Goal: Task Accomplishment & Management: Manage account settings

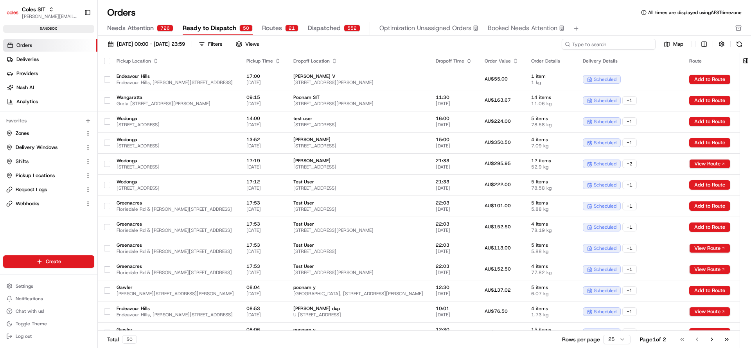
click at [598, 45] on input at bounding box center [609, 44] width 94 height 11
paste input "216639128"
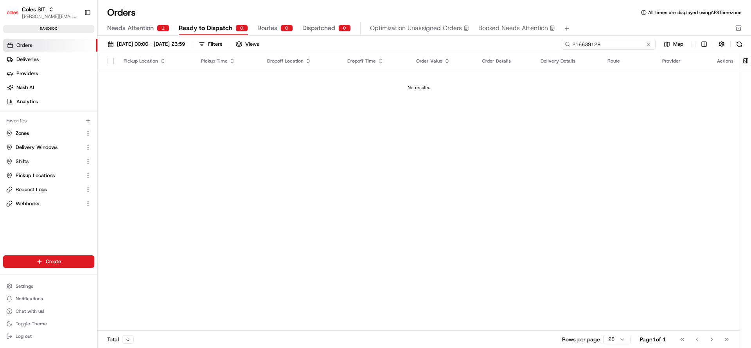
type input "216639128"
click at [135, 33] on button "Needs Attention 1" at bounding box center [138, 28] width 62 height 13
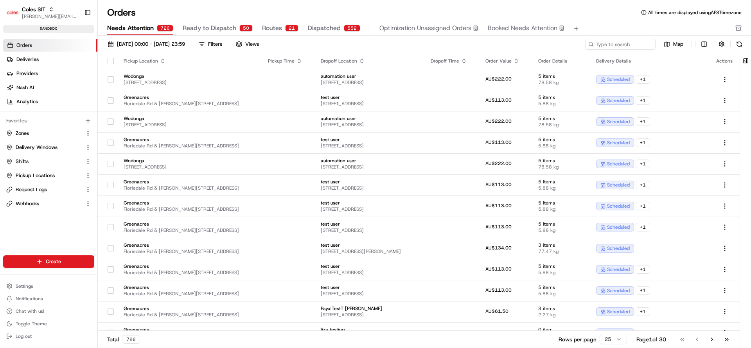
click at [612, 32] on div "Needs Attention 726 Ready to Dispatch 50 Routes 21 Dispatched 552 Optimization …" at bounding box center [418, 28] width 623 height 13
click at [614, 45] on input at bounding box center [609, 44] width 94 height 11
paste input "216639128"
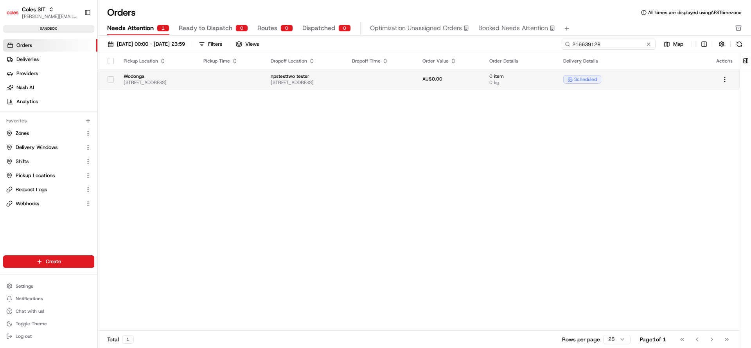
type input "216639128"
click at [245, 81] on td at bounding box center [230, 79] width 67 height 21
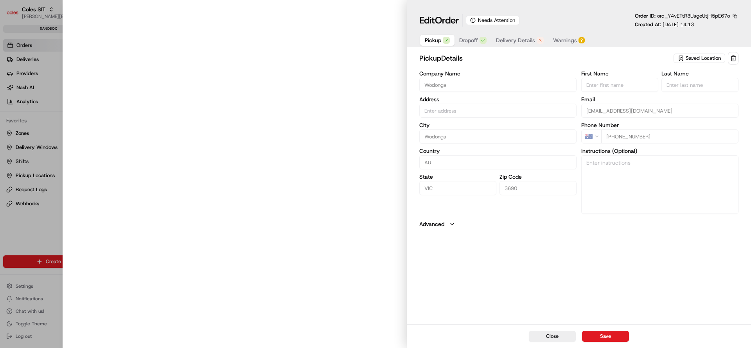
type input "[STREET_ADDRESS]"
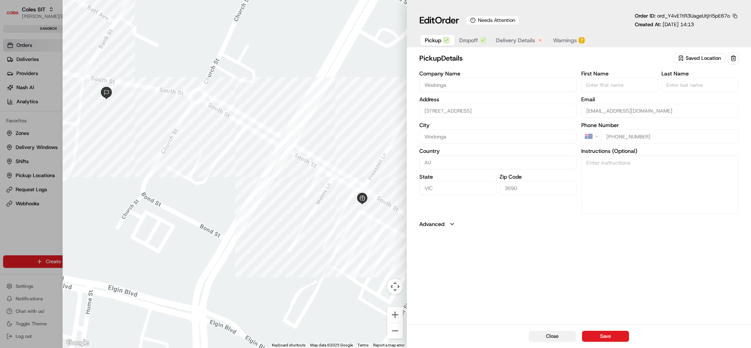
click at [561, 331] on button "Close" at bounding box center [552, 336] width 47 height 11
type input "+1"
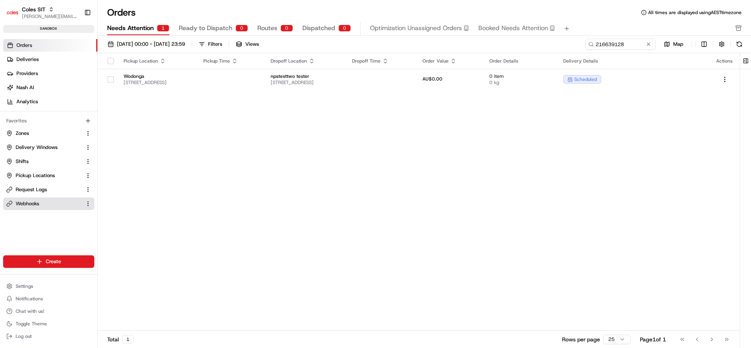
click at [39, 203] on span "Webhooks" at bounding box center [27, 203] width 23 height 7
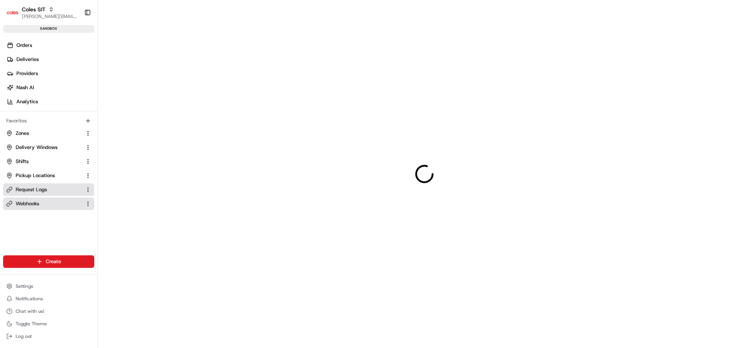
click at [45, 190] on span "Request Logs" at bounding box center [31, 189] width 31 height 7
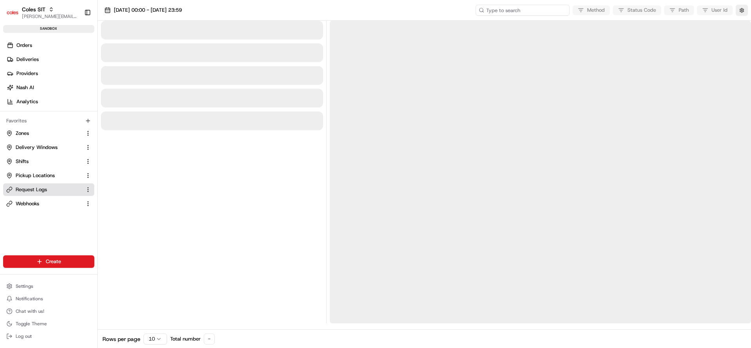
click at [544, 12] on input at bounding box center [523, 10] width 94 height 11
paste input "1-68a457f0-0b7295402ddfe4b073ea2a03"
type input "1-68a457f0-0b7295402ddfe4b073ea2a03"
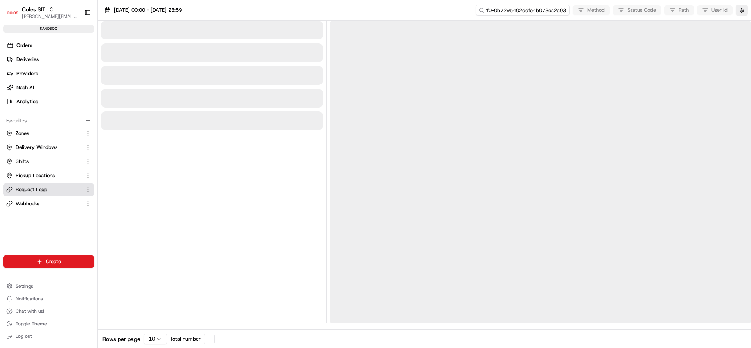
click at [544, 12] on input "1-68a457f0-0b7295402ddfe4b073ea2a03" at bounding box center [523, 10] width 94 height 11
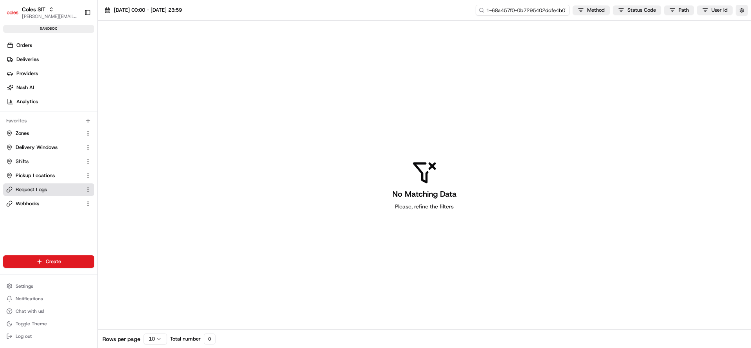
click at [544, 12] on input "1-68a457f0-0b7295402ddfe4b073ea2a03" at bounding box center [523, 10] width 94 height 11
type input "1-68a457f0-0b7295402ddfe4b073ea2a0"
click at [535, 8] on input "1-68a457f0-0b7295402ddfe4b073ea2a0" at bounding box center [523, 10] width 94 height 11
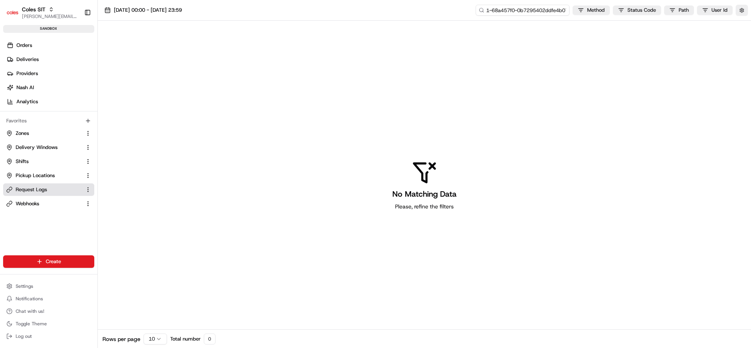
paste input "3"
type input "1-68a457f0-0b7295402ddfe4b073ea2a03"
click at [552, 9] on input "1-68a457f0-0b7295402ddfe4b073ea2a03" at bounding box center [523, 10] width 94 height 11
type input "1-68a457f0-0b7295402ddfe4b073ea2a0"
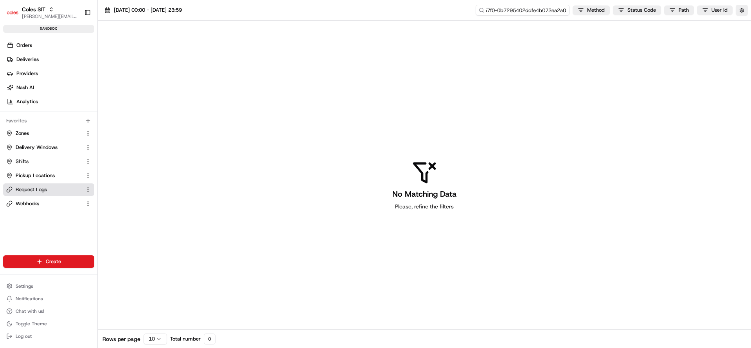
scroll to position [0, 24]
click at [541, 8] on input "1-68a457f0-0b7295402ddfe4b073ea2a0" at bounding box center [523, 10] width 94 height 11
paste input "3"
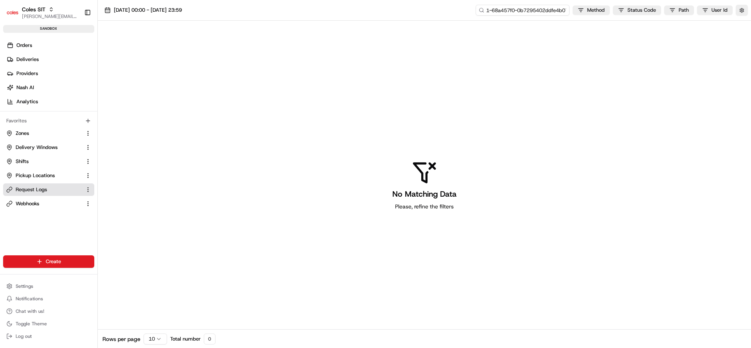
type input "1-68a457f0-0b7295402ddfe4b073ea2a03"
click at [28, 48] on span "Orders" at bounding box center [24, 45] width 16 height 7
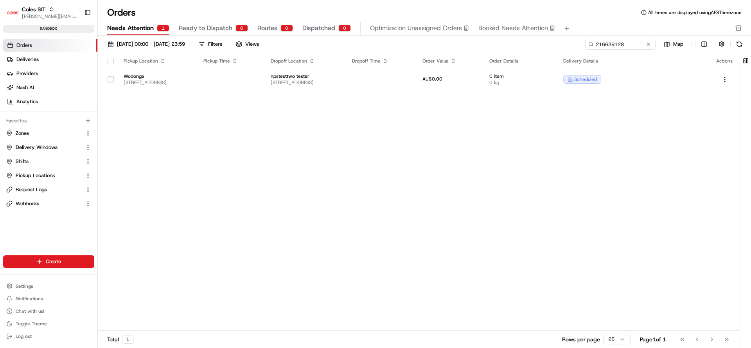
click at [246, 187] on div "Pickup Location Pickup Time Dropoff Location Dropoff Time Order Value Order Det…" at bounding box center [419, 192] width 642 height 278
click at [431, 314] on div "Pickup Location Pickup Time Dropoff Location Dropoff Time Order Value Order Det…" at bounding box center [419, 192] width 642 height 278
click at [43, 149] on span "Delivery Windows" at bounding box center [37, 147] width 42 height 7
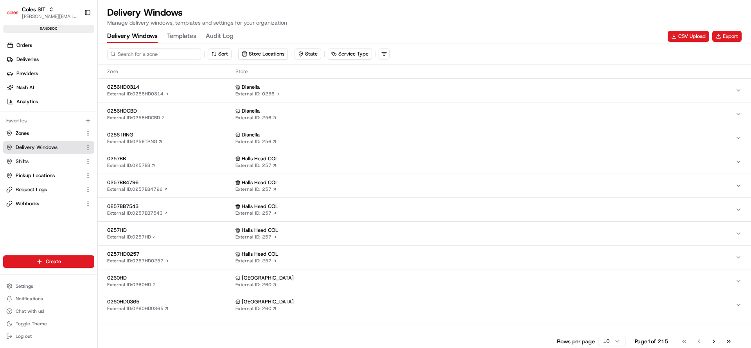
click at [153, 56] on input at bounding box center [154, 54] width 94 height 11
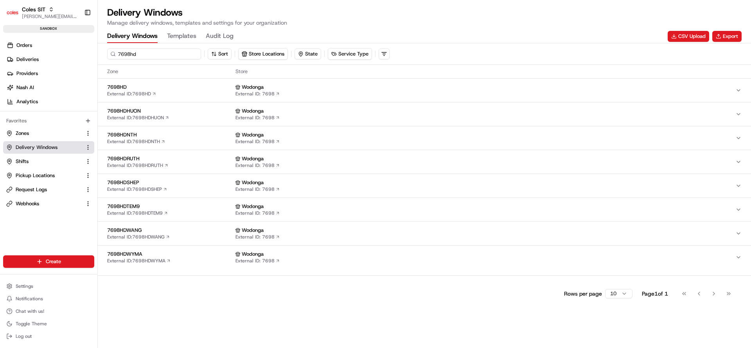
type input "7698hd"
click at [177, 91] on div "7698HD External ID: 7698HD" at bounding box center [169, 90] width 125 height 13
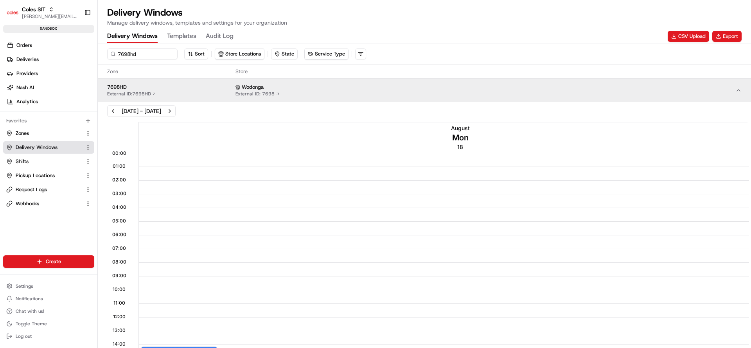
scroll to position [0, 0]
click at [175, 113] on button "Next week" at bounding box center [169, 111] width 11 height 11
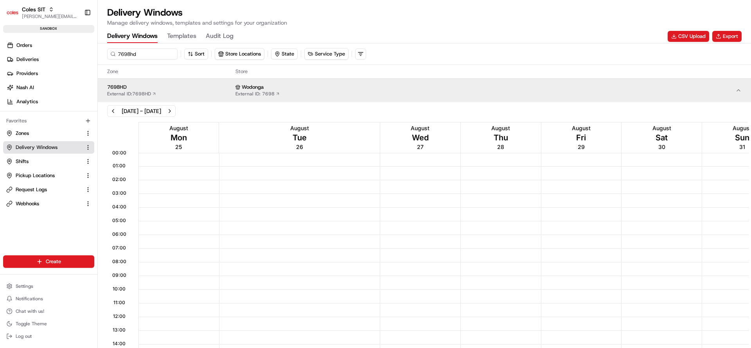
scroll to position [176, 0]
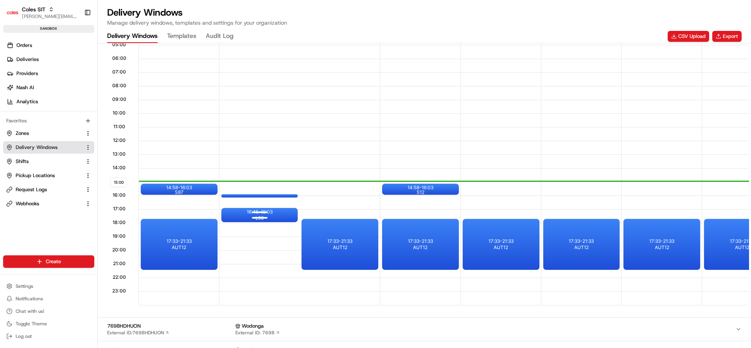
click at [280, 216] on div "16:45 - 18:03 L90" at bounding box center [259, 215] width 77 height 14
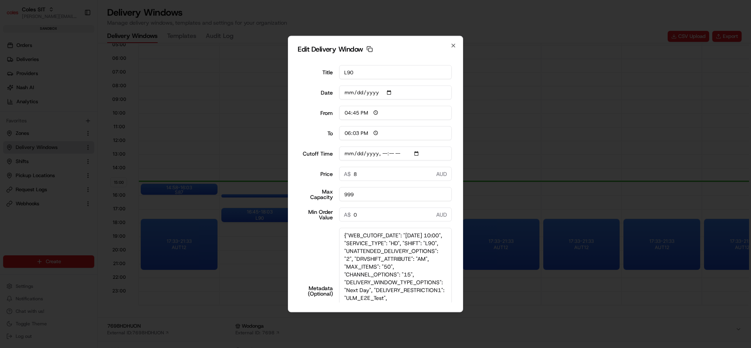
drag, startPoint x: 448, startPoint y: 261, endPoint x: 464, endPoint y: 319, distance: 60.2
click at [471, 348] on html "Coles SIT nirbhay.palsingh@coles.com.au Toggle Sidebar sandbox Orders Deliverie…" at bounding box center [375, 174] width 751 height 348
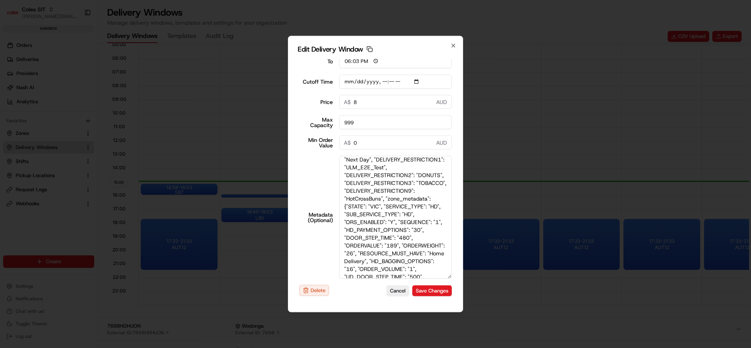
scroll to position [41, 0]
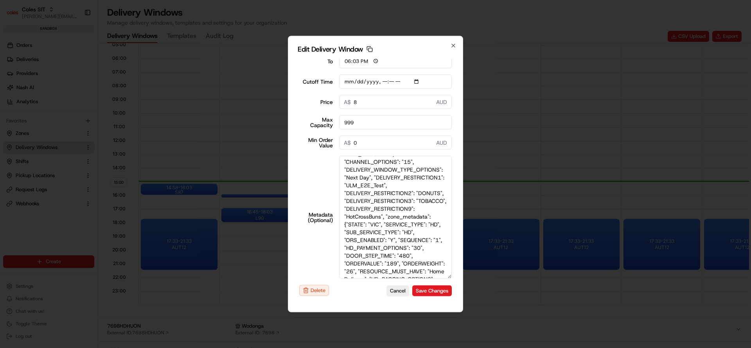
drag, startPoint x: 348, startPoint y: 186, endPoint x: 397, endPoint y: 198, distance: 51.0
click at [397, 198] on textarea "{"WEB_CUTOFF_DATE": "25/08/2025 10:00", "SERVICE_TYPE": "HD", "SHIFT": "L90", "…" at bounding box center [395, 217] width 113 height 123
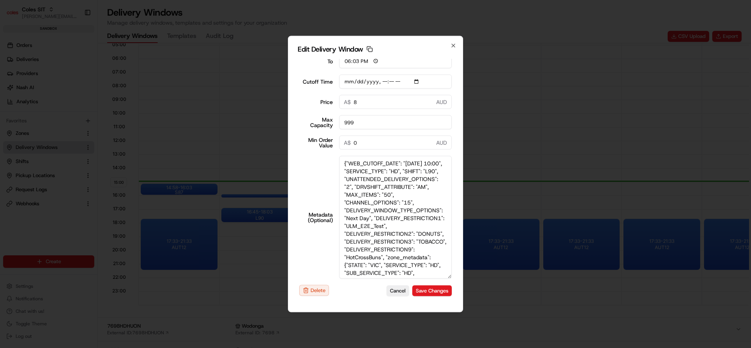
scroll to position [59, 0]
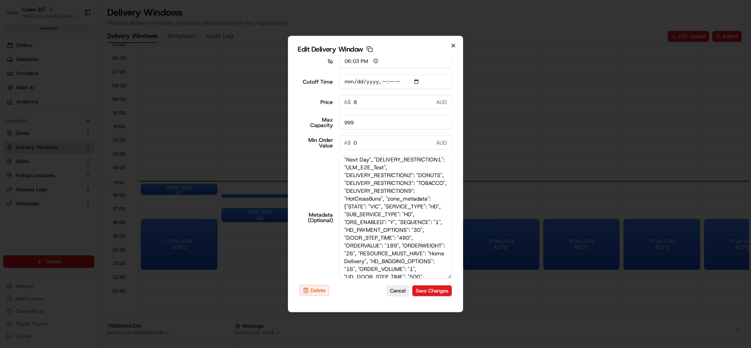
type input "2025-08-25T10:10"
click at [453, 45] on icon "button" at bounding box center [453, 45] width 3 height 3
type input "2025-08-20"
type input "15:00"
type input "16:00"
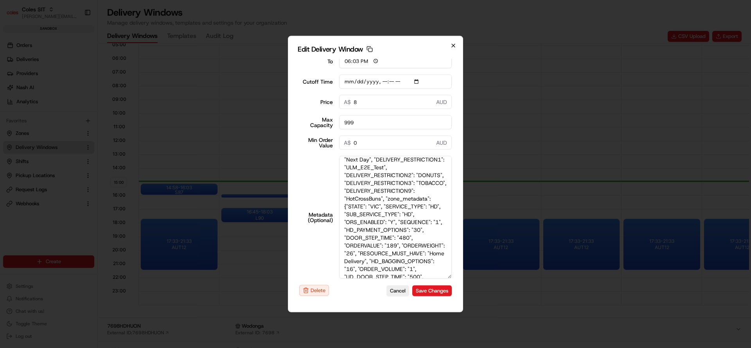
type input "2025-08-25T10:10"
type input "0"
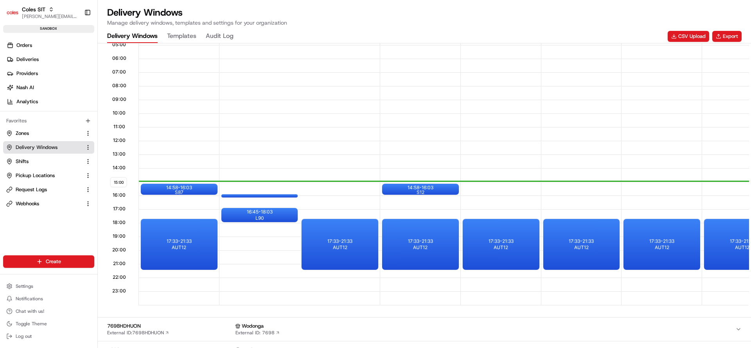
scroll to position [0, 0]
click at [32, 45] on span "Orders" at bounding box center [24, 45] width 16 height 7
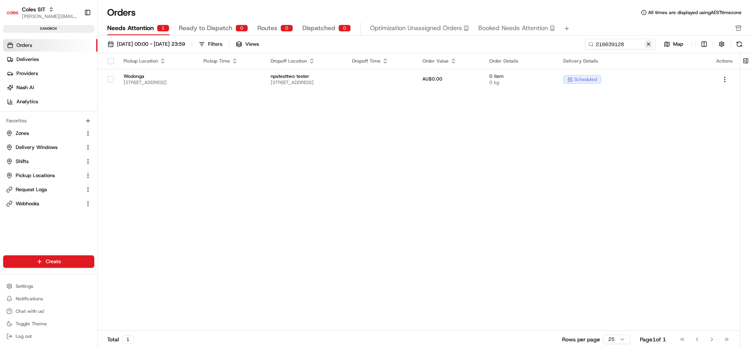
click at [652, 44] on button at bounding box center [649, 44] width 8 height 8
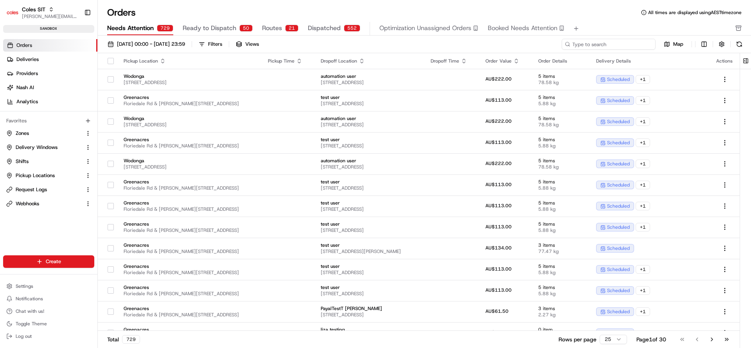
click at [638, 42] on input at bounding box center [609, 44] width 94 height 11
paste input "216639128"
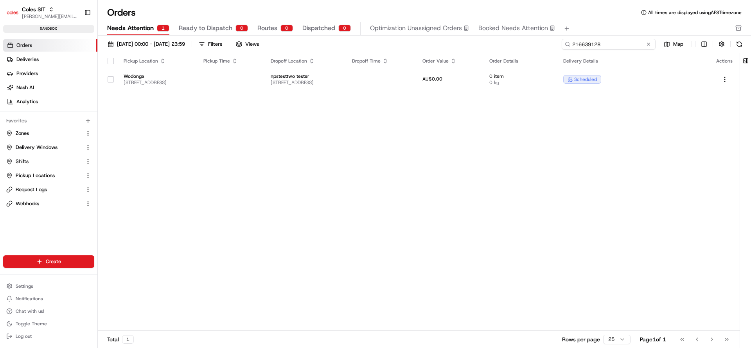
type input "216639128"
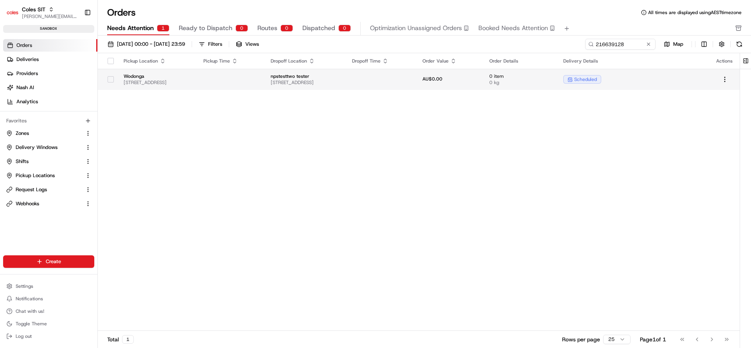
click at [248, 81] on td at bounding box center [230, 79] width 67 height 21
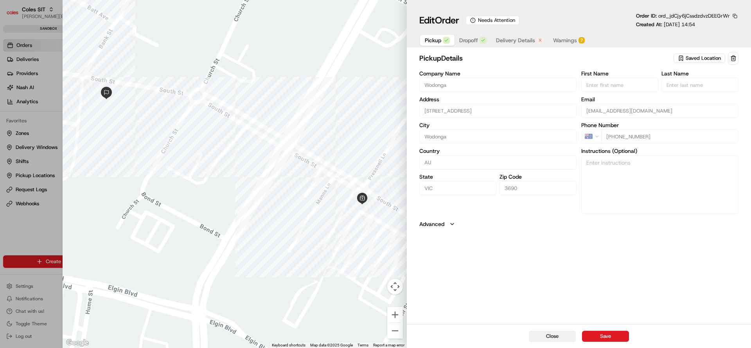
click at [546, 336] on button "Close" at bounding box center [552, 336] width 47 height 11
type input "+1"
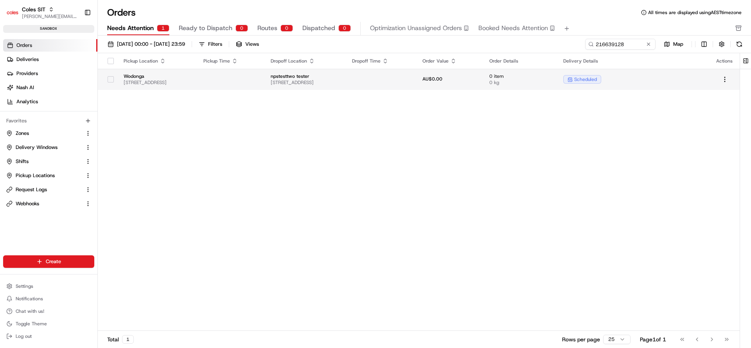
click at [264, 81] on td at bounding box center [230, 79] width 67 height 21
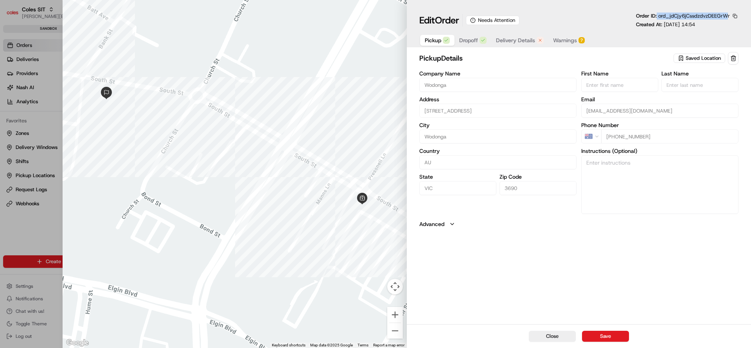
drag, startPoint x: 658, startPoint y: 16, endPoint x: 726, endPoint y: 15, distance: 68.1
click at [726, 15] on p "Order ID: ord_jdCjy6jCssdzdvzDEEGrWr" at bounding box center [683, 16] width 94 height 7
drag, startPoint x: 660, startPoint y: 25, endPoint x: 744, endPoint y: 28, distance: 83.8
click at [744, 28] on div "Edit Order Needs Attention Order ID: ord_jdCjy6jCssdzdvzDEEGrWr Created At: 08/…" at bounding box center [579, 23] width 344 height 47
click at [479, 42] on button "Dropoff" at bounding box center [473, 40] width 37 height 11
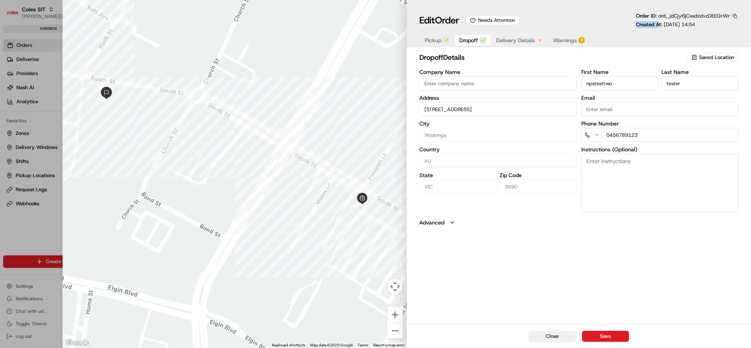
click at [560, 336] on button "Close" at bounding box center [552, 336] width 47 height 11
type input "+1"
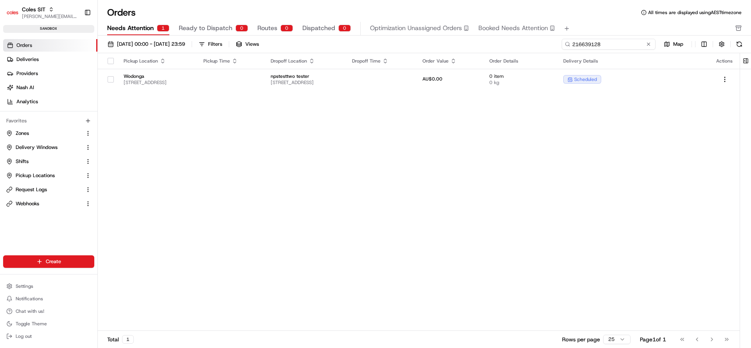
click at [613, 40] on input "216639128" at bounding box center [609, 44] width 94 height 11
click at [649, 45] on button at bounding box center [649, 44] width 8 height 8
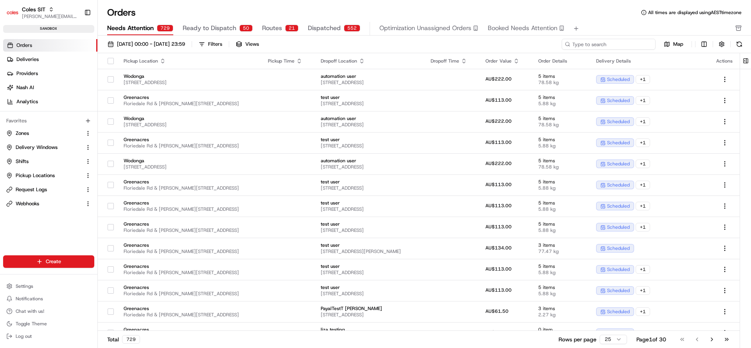
click at [628, 45] on input at bounding box center [609, 44] width 94 height 11
paste input "216639128"
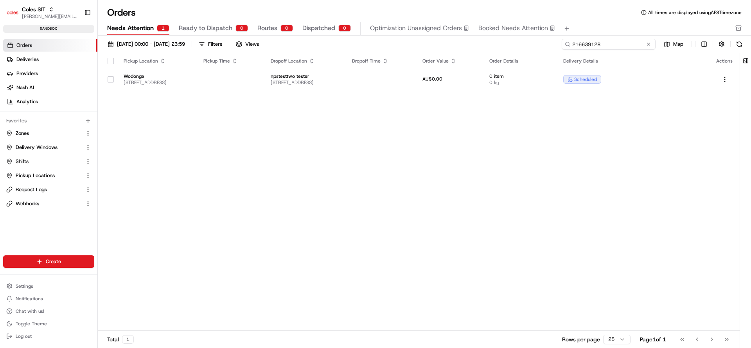
click at [611, 43] on input "216639128" at bounding box center [609, 44] width 94 height 11
paste input "16069"
type input "216616069"
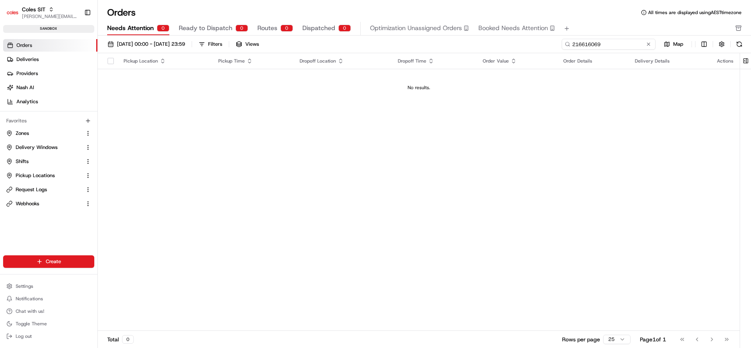
click at [616, 41] on input "216616069" at bounding box center [609, 44] width 94 height 11
click at [631, 40] on input "216616069" at bounding box center [609, 44] width 94 height 11
type input "216616069"
click at [316, 28] on span "Dispatched" at bounding box center [318, 27] width 33 height 9
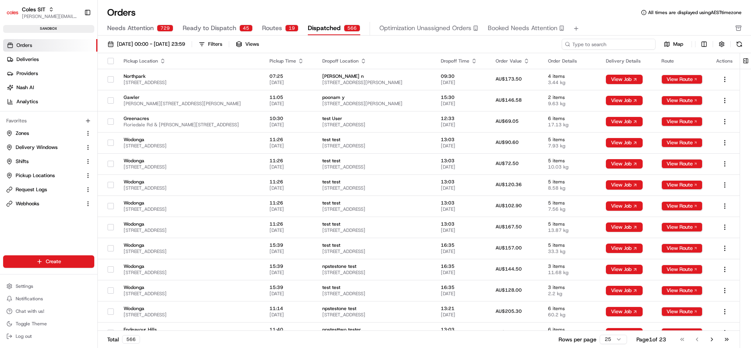
click at [602, 42] on input at bounding box center [609, 44] width 94 height 11
paste input "216616069"
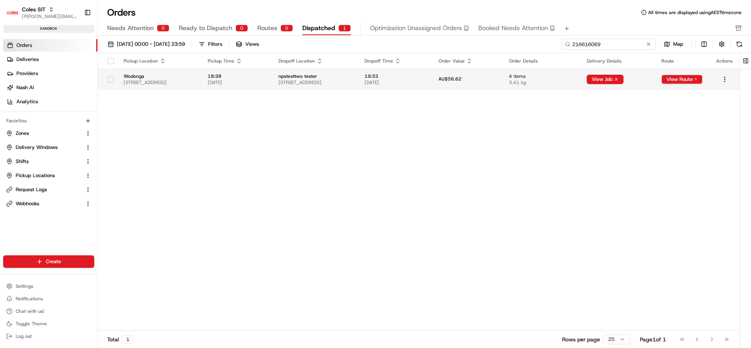
type input "216616069"
click at [426, 80] on span "18/08/2025" at bounding box center [395, 82] width 61 height 6
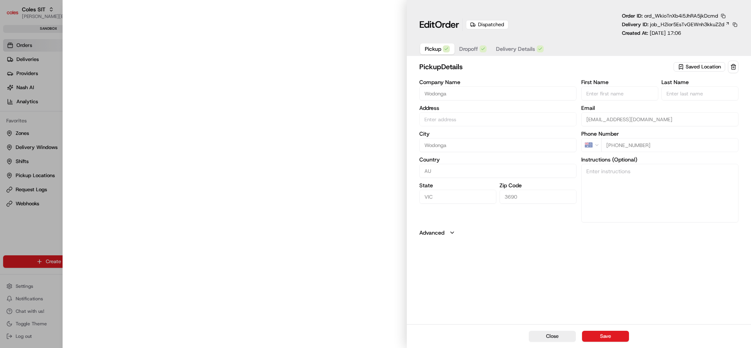
type input "[STREET_ADDRESS]"
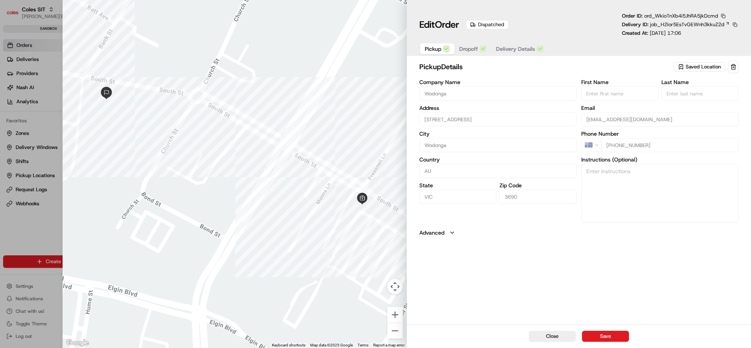
click at [516, 45] on span "Delivery Details" at bounding box center [515, 49] width 39 height 8
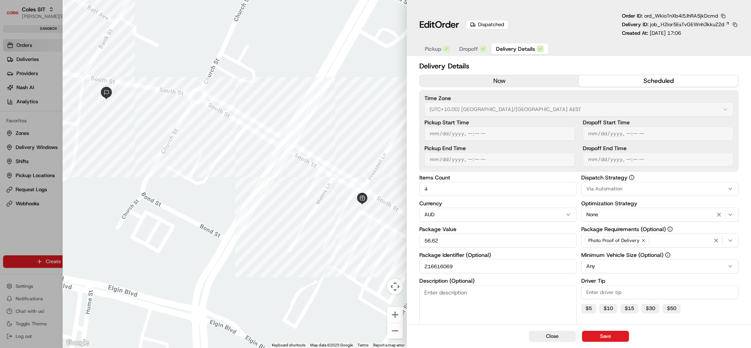
drag, startPoint x: 459, startPoint y: 267, endPoint x: 426, endPoint y: 269, distance: 33.7
click at [426, 269] on input "216616069" at bounding box center [497, 266] width 157 height 14
click at [561, 338] on button "Close" at bounding box center [552, 336] width 47 height 11
type input "1"
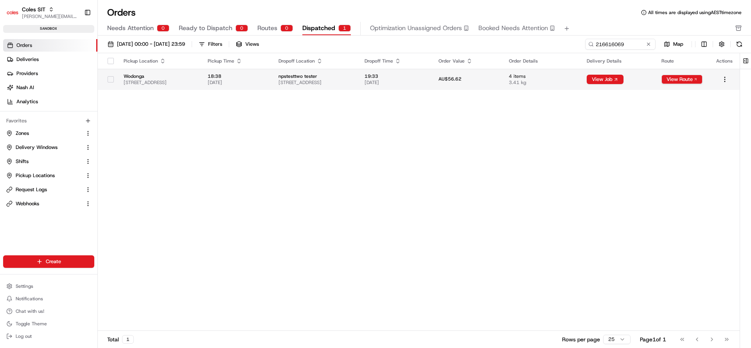
click at [358, 88] on td "npstesttwo tester 23-25 South St, WODONGA, VIC 3690, AU" at bounding box center [315, 79] width 86 height 21
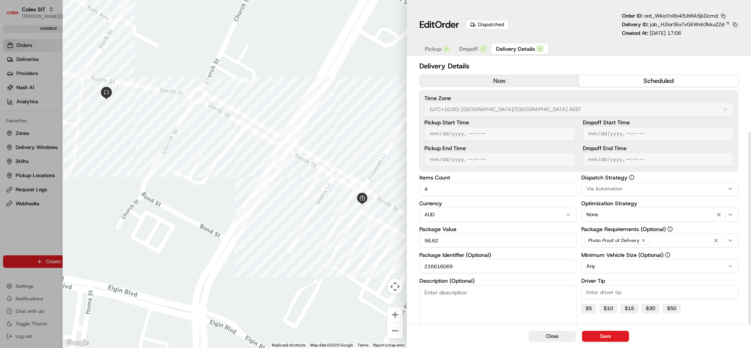
scroll to position [101, 0]
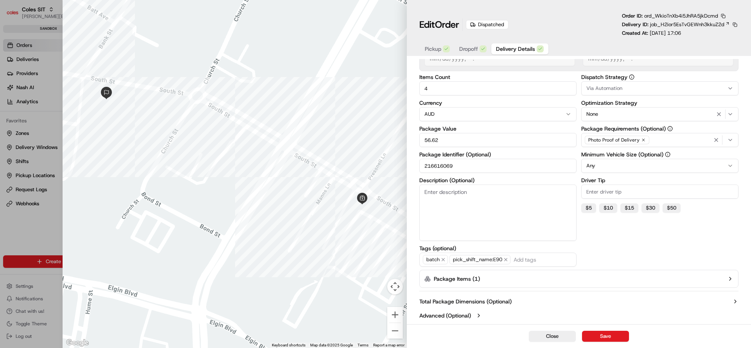
drag, startPoint x: 444, startPoint y: 166, endPoint x: 408, endPoint y: 168, distance: 36.8
click at [408, 168] on div "Delivery Details now scheduled Time Zone (UTC+10.00) Australia/Sydney AEST Pick…" at bounding box center [579, 142] width 344 height 366
click at [553, 336] on button "Close" at bounding box center [552, 336] width 47 height 11
type input "1"
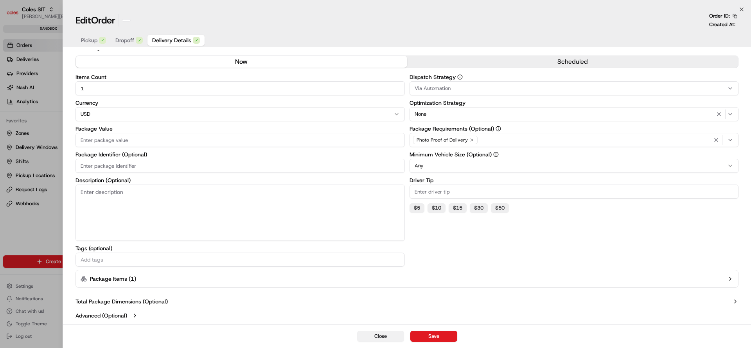
scroll to position [11, 0]
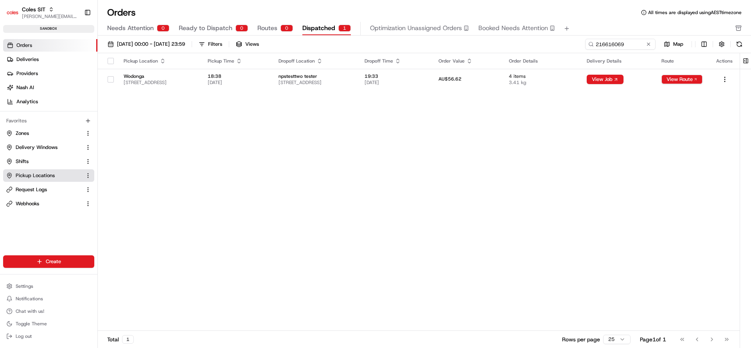
click at [44, 180] on button "Pickup Locations" at bounding box center [48, 175] width 91 height 13
click at [44, 149] on span "Delivery Windows" at bounding box center [37, 147] width 42 height 7
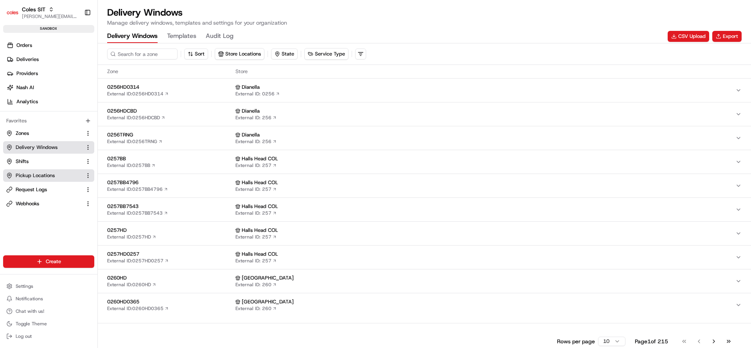
click at [50, 175] on span "Pickup Locations" at bounding box center [35, 175] width 39 height 7
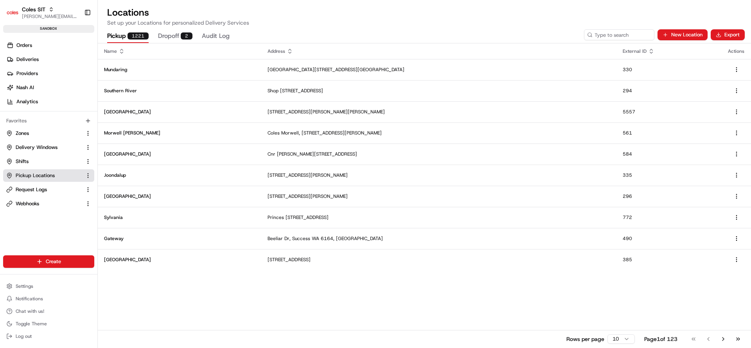
click at [52, 174] on span "Pickup Locations" at bounding box center [35, 175] width 39 height 7
click at [621, 31] on input at bounding box center [608, 34] width 94 height 11
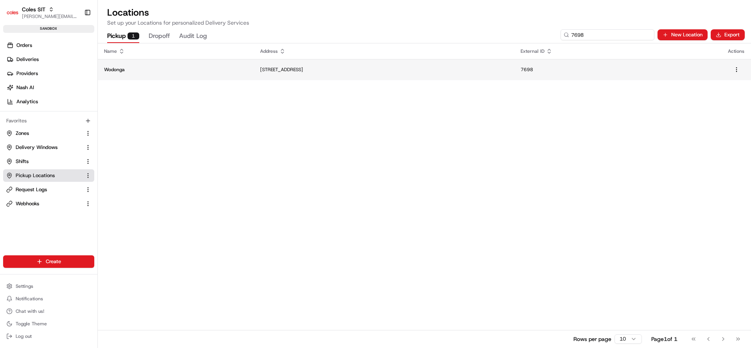
type input "7698"
click at [338, 73] on td "[STREET_ADDRESS]" at bounding box center [384, 69] width 261 height 21
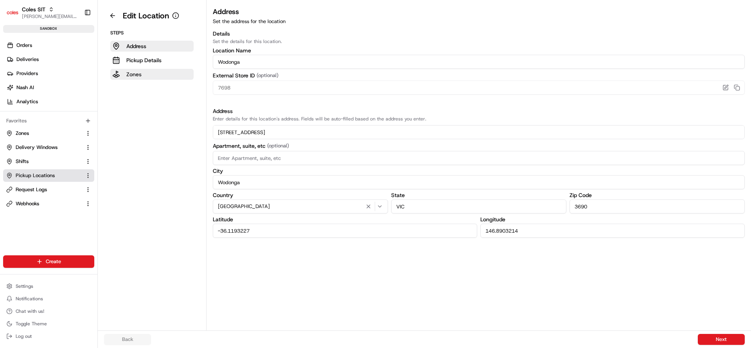
click at [137, 77] on p "Zones" at bounding box center [133, 74] width 15 height 8
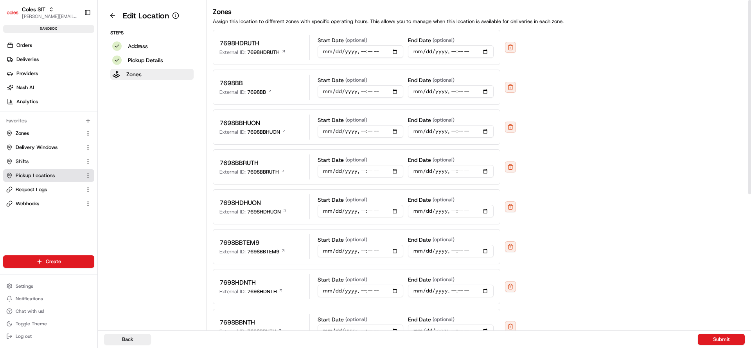
scroll to position [59, 0]
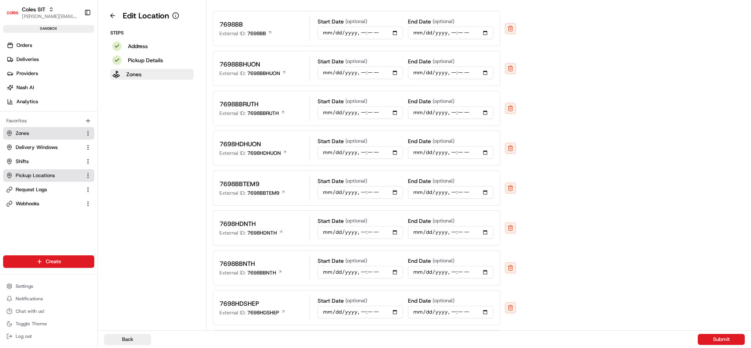
click at [11, 135] on icon at bounding box center [9, 133] width 6 height 6
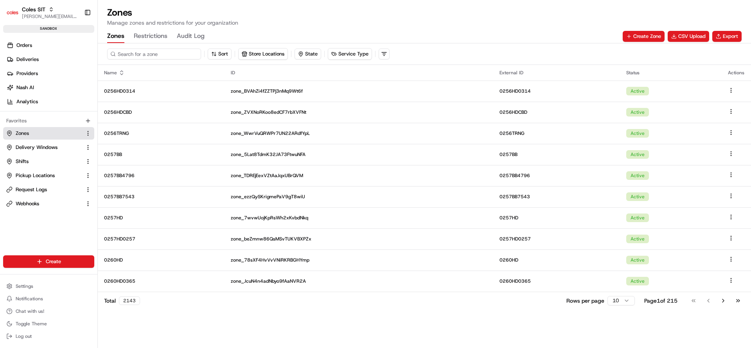
click at [144, 54] on input at bounding box center [154, 54] width 94 height 11
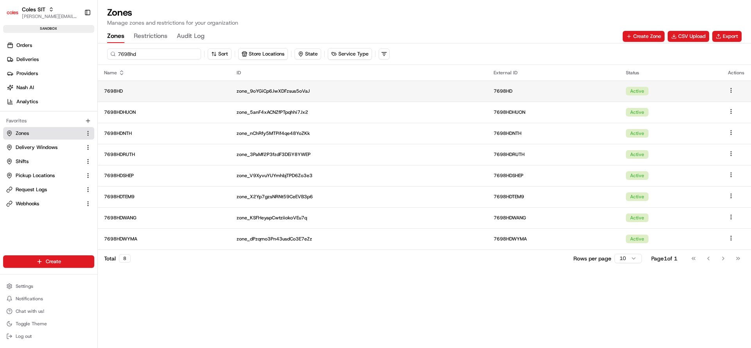
type input "7698hd"
click at [149, 96] on td "7698HD" at bounding box center [164, 91] width 133 height 21
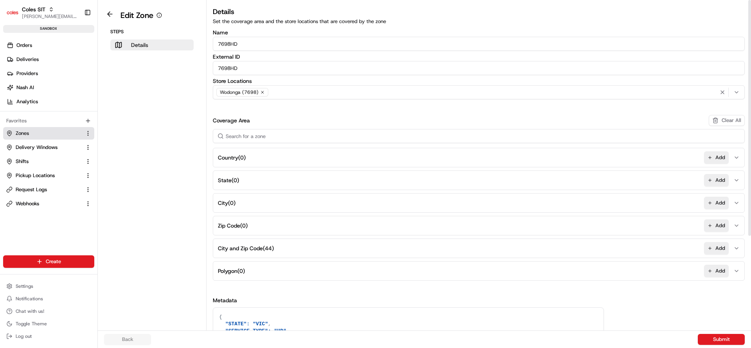
drag, startPoint x: 248, startPoint y: 46, endPoint x: 179, endPoint y: 41, distance: 69.0
click at [179, 41] on div "Edit Zone Steps Details Details Set the coverage area and the store locations t…" at bounding box center [424, 165] width 653 height 331
drag, startPoint x: 249, startPoint y: 68, endPoint x: 213, endPoint y: 70, distance: 36.0
click at [213, 70] on input "7698HD" at bounding box center [479, 68] width 532 height 14
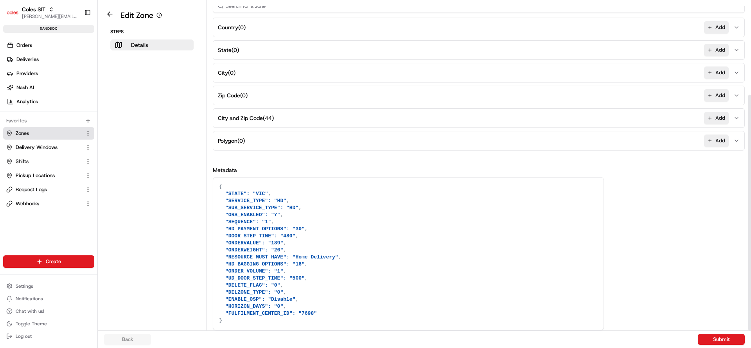
click at [282, 118] on button "City and Zip Code ( 44 ) Add" at bounding box center [479, 118] width 528 height 19
click at [264, 119] on span "City and Zip Code ( 44 )" at bounding box center [246, 118] width 56 height 8
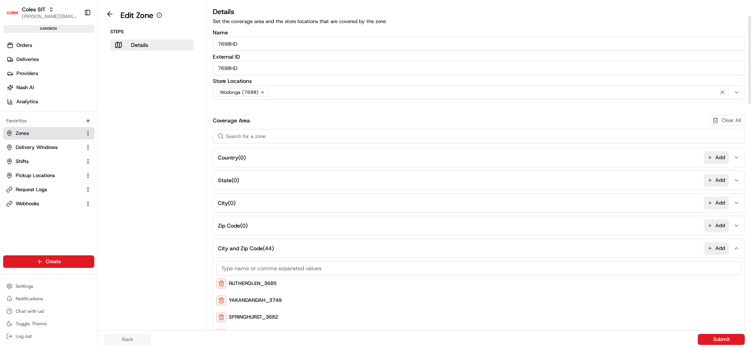
scroll to position [117, 0]
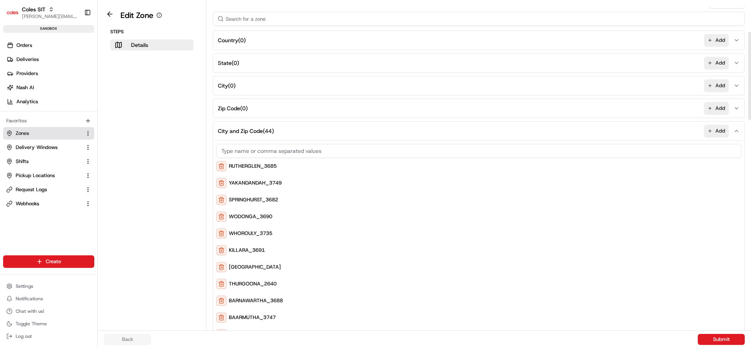
click at [285, 146] on input at bounding box center [478, 151] width 525 height 14
type input "Test_!@"
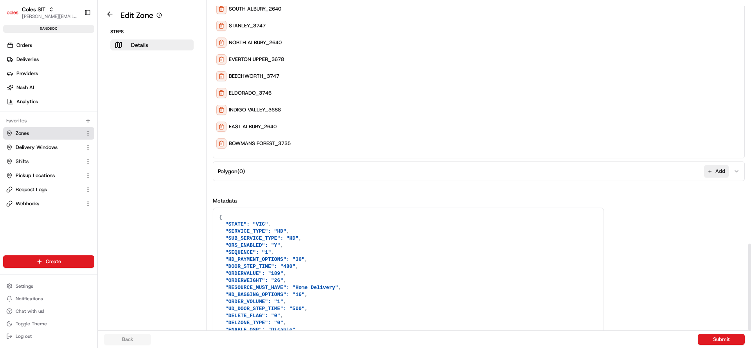
scroll to position [911, 0]
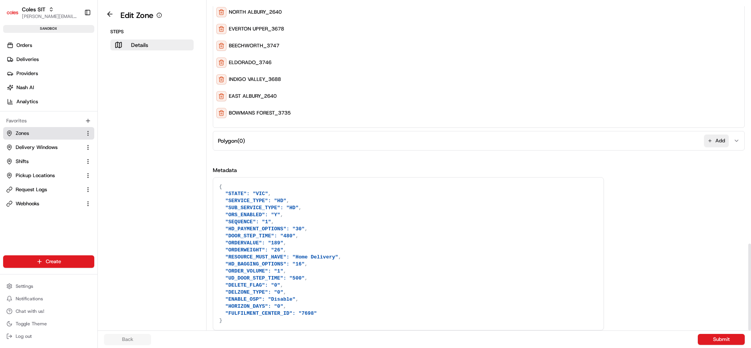
drag, startPoint x: 221, startPoint y: 189, endPoint x: 344, endPoint y: 305, distance: 168.8
click at [344, 305] on textarea "{ "STATE": "VIC", "SERVICE_TYPE": "HD", "SUB_SERVICE_TYPE": "HD", "ORS_ENABLED"…" at bounding box center [408, 254] width 390 height 153
click at [363, 263] on textarea "{ "STATE": "VIC", "SERVICE_TYPE": "HD", "SUB_SERVICE_TYPE": "HD", "ORS_ENABLED"…" at bounding box center [408, 254] width 390 height 153
drag, startPoint x: 222, startPoint y: 217, endPoint x: 269, endPoint y: 214, distance: 46.6
click at [269, 214] on textarea "{ "STATE": "VIC", "SERVICE_TYPE": "HD", "SUB_SERVICE_TYPE": "HD", "ORS_ENABLED"…" at bounding box center [408, 254] width 390 height 153
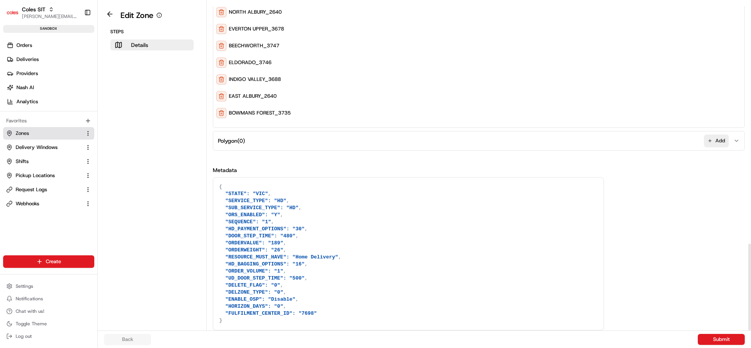
click at [246, 199] on textarea "{ "STATE": "VIC", "SERVICE_TYPE": "HD", "SUB_SERVICE_TYPE": "HD", "ORS_ENABLED"…" at bounding box center [408, 254] width 390 height 153
drag, startPoint x: 225, startPoint y: 229, endPoint x: 282, endPoint y: 230, distance: 56.3
click at [282, 230] on textarea "{ "STATE": "VIC", "SERVICE_TYPE": "HD", "SUB_SERVICE_TYPE": "HD", "ORS_ENABLED"…" at bounding box center [408, 254] width 390 height 153
drag, startPoint x: 237, startPoint y: 253, endPoint x: 331, endPoint y: 258, distance: 93.2
click at [331, 258] on textarea "{ "STATE": "VIC", "SERVICE_TYPE": "HD", "SUB_SERVICE_TYPE": "HD", "ORS_ENABLED"…" at bounding box center [408, 254] width 390 height 153
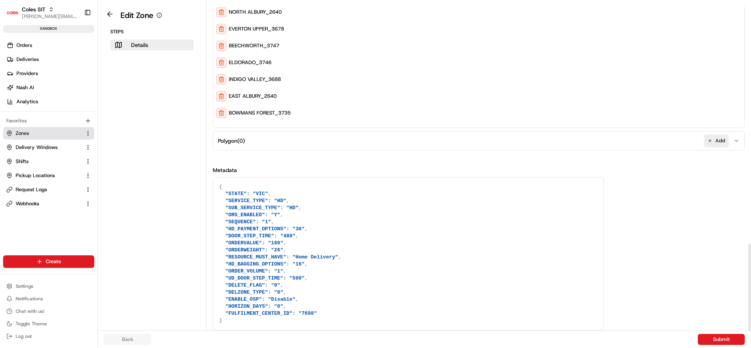
drag, startPoint x: 247, startPoint y: 264, endPoint x: 333, endPoint y: 267, distance: 86.1
click at [333, 267] on textarea "{ "STATE": "VIC", "SERVICE_TYPE": "HD", "SUB_SERVICE_TYPE": "HD", "ORS_ENABLED"…" at bounding box center [408, 254] width 390 height 153
drag, startPoint x: 245, startPoint y: 297, endPoint x: 310, endPoint y: 301, distance: 65.0
click at [310, 301] on textarea "{ "STATE": "VIC", "SERVICE_TYPE": "HD", "SUB_SERVICE_TYPE": "HD", "ORS_ENABLED"…" at bounding box center [408, 254] width 390 height 153
drag, startPoint x: 246, startPoint y: 313, endPoint x: 318, endPoint y: 315, distance: 72.8
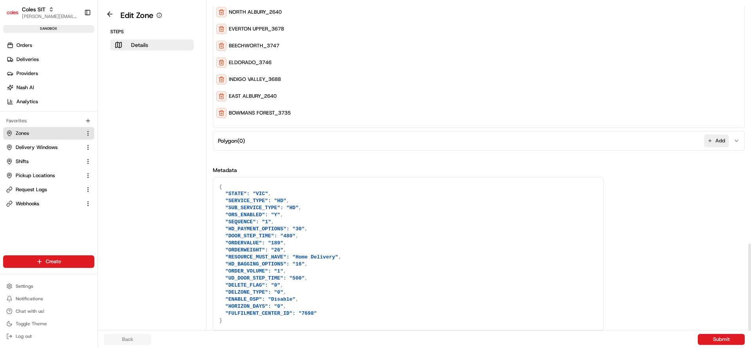
click at [318, 315] on textarea "{ "STATE": "VIC", "SERVICE_TYPE": "HD", "SUB_SERVICE_TYPE": "HD", "ORS_ENABLED"…" at bounding box center [408, 254] width 390 height 153
click at [353, 268] on textarea "{ "STATE": "VIC", "SERVICE_TYPE": "HD", "SUB_SERVICE_TYPE": "HD", "ORS_ENABLED"…" at bounding box center [408, 254] width 390 height 153
click at [45, 147] on span "Delivery Windows" at bounding box center [37, 147] width 42 height 7
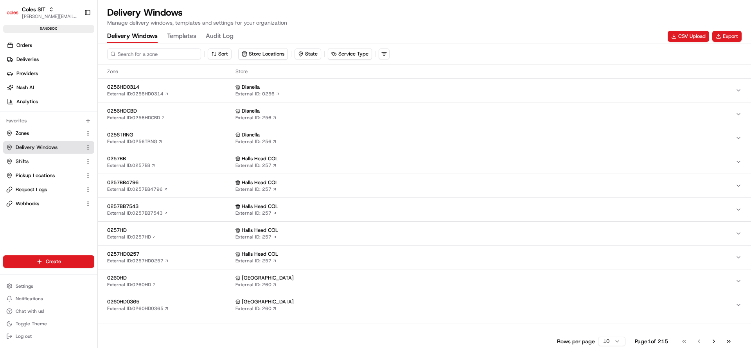
click at [156, 54] on input at bounding box center [154, 54] width 94 height 11
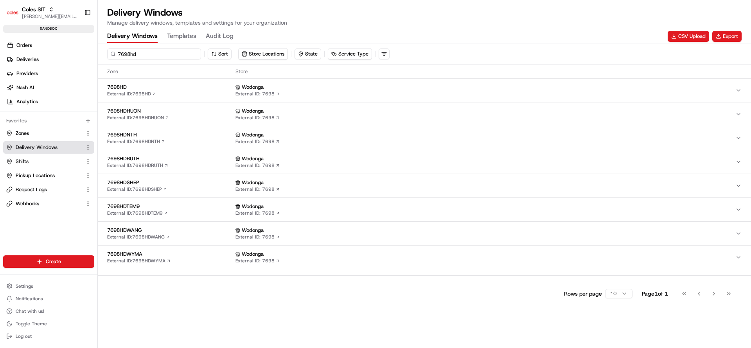
type input "7698hd"
click at [177, 92] on div "7698HD External ID: 7698HD" at bounding box center [169, 90] width 125 height 13
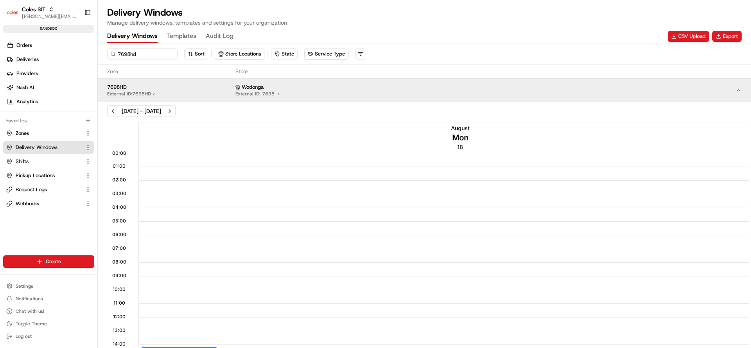
scroll to position [59, 0]
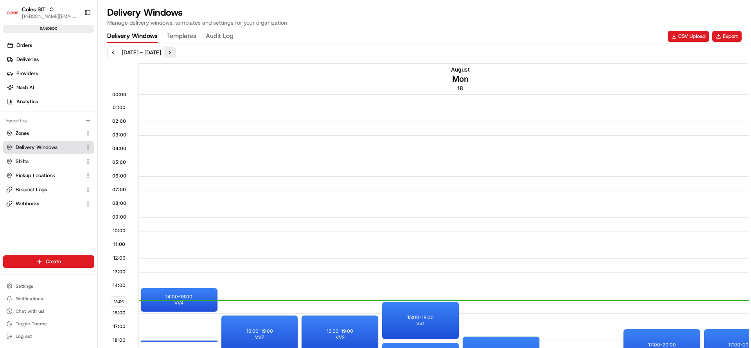
click at [175, 50] on button "Next week" at bounding box center [169, 52] width 11 height 11
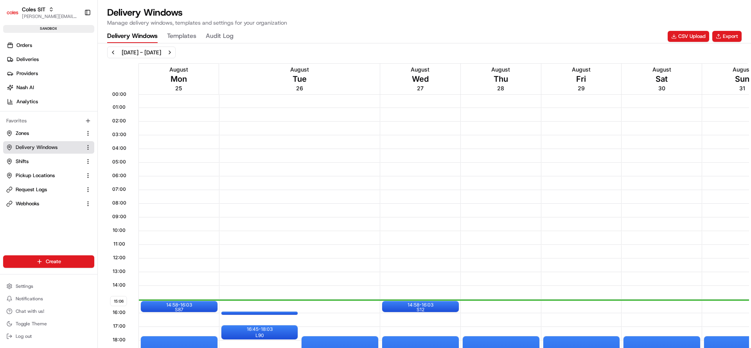
scroll to position [117, 0]
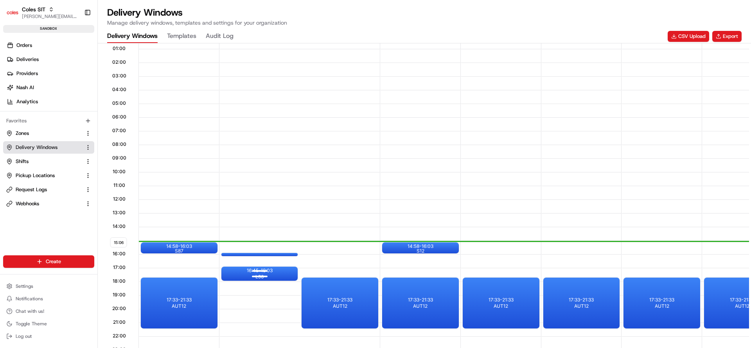
click at [277, 277] on div "16:45 - 18:03 L90" at bounding box center [259, 274] width 77 height 14
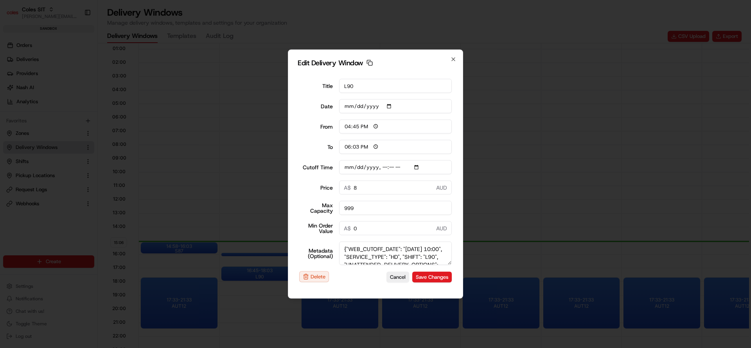
drag, startPoint x: 318, startPoint y: 88, endPoint x: 324, endPoint y: 88, distance: 6.6
click at [324, 88] on label "Title" at bounding box center [316, 85] width 34 height 5
click at [327, 104] on label "Date" at bounding box center [316, 106] width 34 height 5
click at [339, 104] on input "2025-08-26" at bounding box center [395, 106] width 113 height 14
click at [323, 111] on div "Date 2025-08-26" at bounding box center [375, 106] width 153 height 14
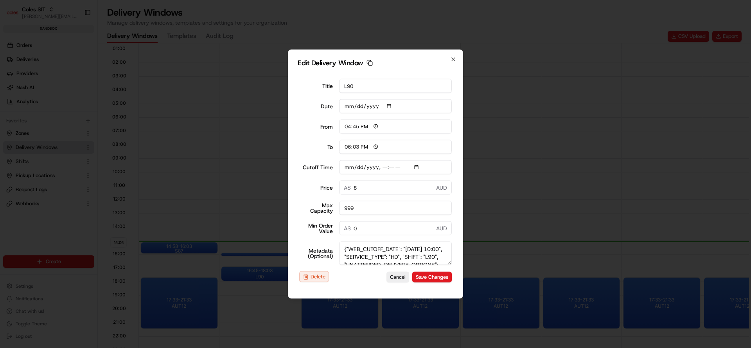
click at [338, 88] on div "Title L90" at bounding box center [375, 86] width 153 height 14
click at [325, 88] on label "Title" at bounding box center [316, 85] width 34 height 5
click at [339, 88] on input "L90" at bounding box center [395, 86] width 113 height 14
click at [309, 168] on label "Cutoff Time" at bounding box center [316, 167] width 34 height 5
click at [339, 168] on input "Cutoff Time" at bounding box center [395, 167] width 113 height 14
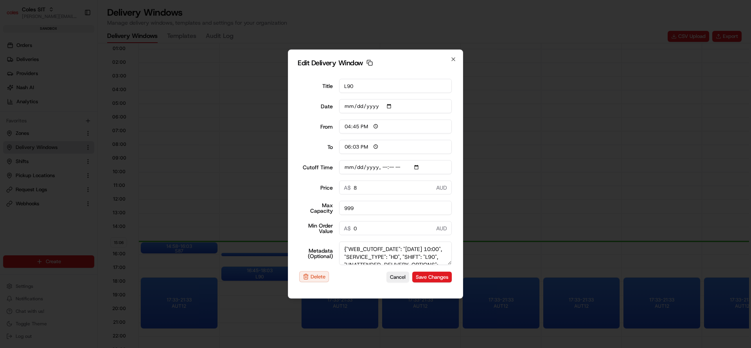
click at [311, 168] on label "Cutoff Time" at bounding box center [316, 167] width 34 height 5
click at [339, 168] on input "Cutoff Time" at bounding box center [395, 167] width 113 height 14
click at [331, 189] on label "Price" at bounding box center [316, 187] width 34 height 5
drag, startPoint x: 316, startPoint y: 207, endPoint x: 332, endPoint y: 211, distance: 17.0
click at [332, 211] on label "Max Capacity" at bounding box center [316, 208] width 34 height 11
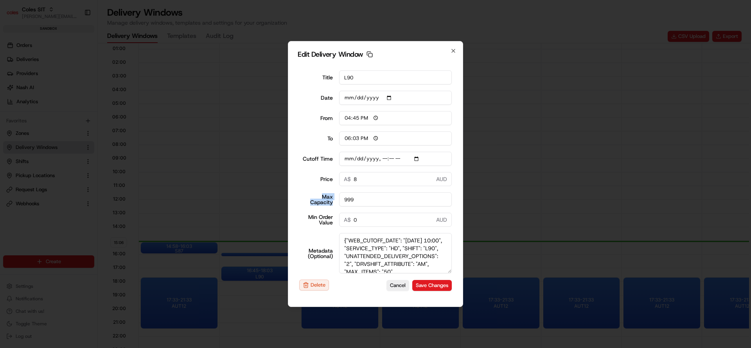
drag, startPoint x: 447, startPoint y: 260, endPoint x: 458, endPoint y: 275, distance: 18.0
click at [460, 292] on div "Edit Delivery Window Copy dlw_cMVBQBnk9ChtXgXyPto3Ye_06:45_08:03 Title L90 Date…" at bounding box center [375, 174] width 175 height 266
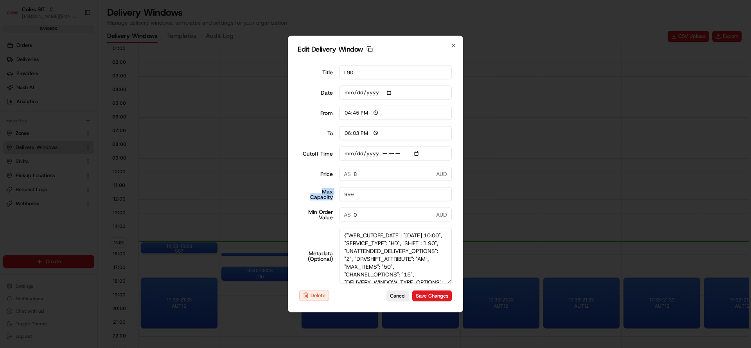
scroll to position [5, 0]
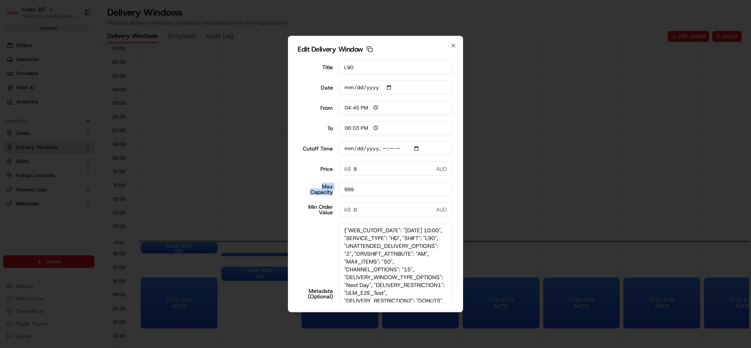
drag, startPoint x: 442, startPoint y: 273, endPoint x: 443, endPoint y: 360, distance: 86.4
click at [443, 348] on html "Coles SIT nirbhay.palsingh@coles.com.au Toggle Sidebar sandbox Orders Deliverie…" at bounding box center [375, 174] width 751 height 348
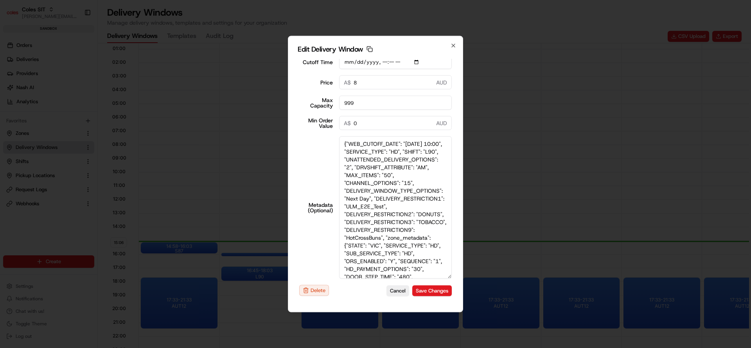
drag, startPoint x: 341, startPoint y: 142, endPoint x: 404, endPoint y: 148, distance: 63.2
click at [404, 148] on textarea "{"WEB_CUTOFF_DATE": "25/08/2025 10:00", "SERVICE_TYPE": "HD", "SHIFT": "L90", "…" at bounding box center [395, 208] width 113 height 142
click at [372, 164] on textarea "{"WEB_CUTOFF_DATE": "25/08/2025 10:00", "SERVICE_TYPE": "HD", "SHIFT": "L90", "…" at bounding box center [395, 208] width 113 height 142
drag, startPoint x: 399, startPoint y: 154, endPoint x: 409, endPoint y: 164, distance: 13.8
click at [409, 164] on textarea "{"WEB_CUTOFF_DATE": "25/08/2025 10:00", "SERVICE_TYPE": "HD", "SHIFT": "L90", "…" at bounding box center [395, 208] width 113 height 142
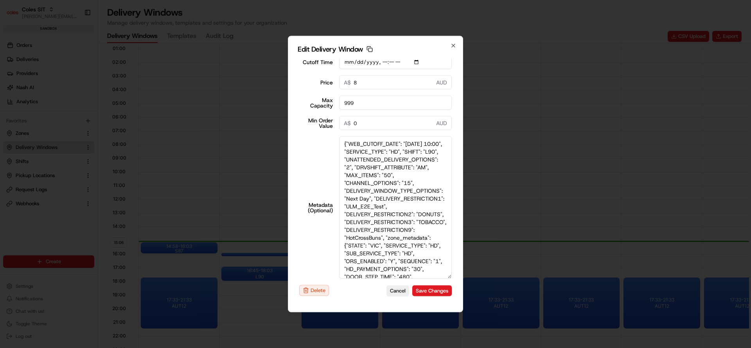
click at [405, 157] on textarea "{"WEB_CUTOFF_DATE": "25/08/2025 10:00", "SERVICE_TYPE": "HD", "SHIFT": "L90", "…" at bounding box center [395, 208] width 113 height 142
drag, startPoint x: 355, startPoint y: 167, endPoint x: 348, endPoint y: 164, distance: 7.2
click at [348, 164] on textarea "{"WEB_CUTOFF_DATE": "25/08/2025 10:00", "SERVICE_TYPE": "HD", "SHIFT": "L90", "…" at bounding box center [395, 208] width 113 height 142
click at [358, 174] on textarea "{"WEB_CUTOFF_DATE": "25/08/2025 10:00", "SERVICE_TYPE": "HD", "SHIFT": "L90", "…" at bounding box center [395, 208] width 113 height 142
drag, startPoint x: 354, startPoint y: 180, endPoint x: 345, endPoint y: 176, distance: 10.0
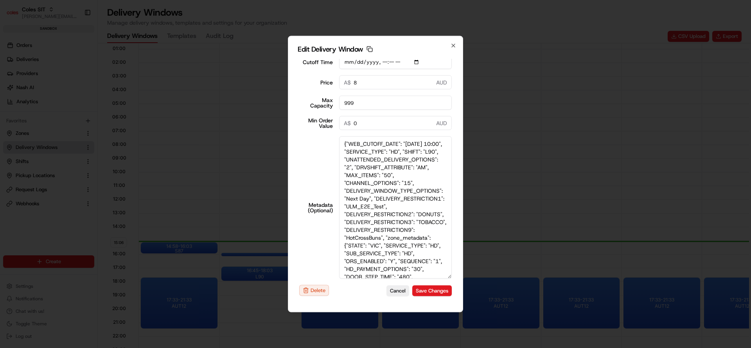
click at [345, 176] on textarea "{"WEB_CUTOFF_DATE": "25/08/2025 10:00", "SERVICE_TYPE": "HD", "SHIFT": "L90", "…" at bounding box center [395, 208] width 113 height 142
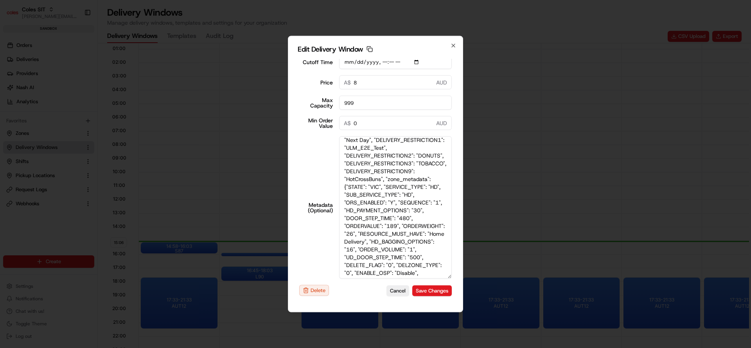
scroll to position [0, 0]
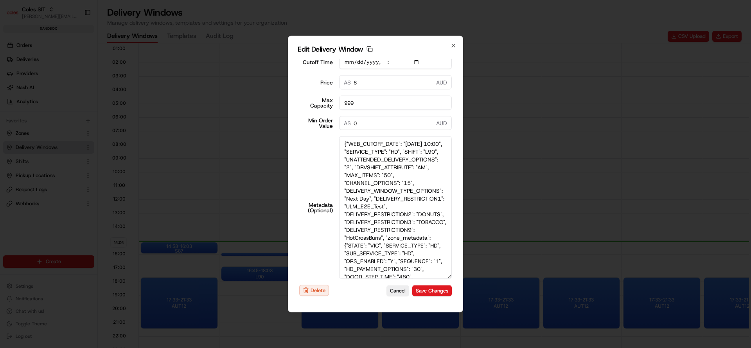
click at [370, 181] on textarea "{"WEB_CUTOFF_DATE": "25/08/2025 10:00", "SERVICE_TYPE": "HD", "SHIFT": "L90", "…" at bounding box center [395, 208] width 113 height 142
drag, startPoint x: 361, startPoint y: 191, endPoint x: 419, endPoint y: 190, distance: 57.1
click at [419, 190] on textarea "{"WEB_CUTOFF_DATE": "25/08/2025 10:00", "SERVICE_TYPE": "HD", "SHIFT": "L90", "…" at bounding box center [395, 208] width 113 height 142
drag, startPoint x: 410, startPoint y: 198, endPoint x: 360, endPoint y: 198, distance: 49.7
click at [360, 198] on textarea "{"WEB_CUTOFF_DATE": "25/08/2025 10:00", "SERVICE_TYPE": "HD", "SHIFT": "L90", "…" at bounding box center [395, 208] width 113 height 142
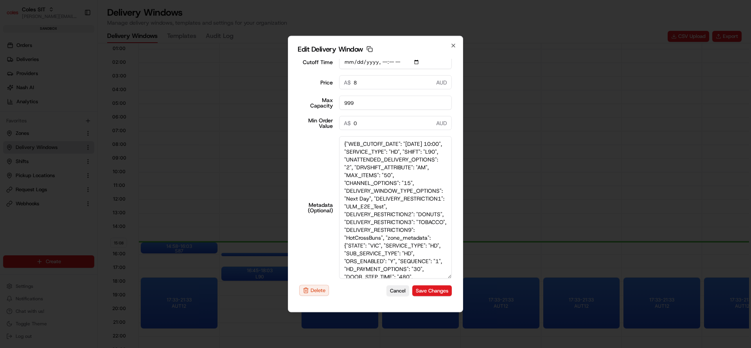
scroll to position [59, 0]
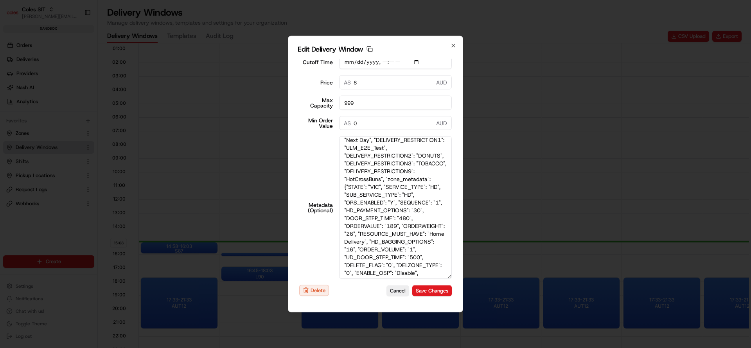
drag, startPoint x: 338, startPoint y: 162, endPoint x: 404, endPoint y: 159, distance: 66.2
click at [390, 179] on textarea "{"WEB_CUTOFF_DATE": "25/08/2025 10:00", "SERVICE_TYPE": "HD", "SHIFT": "L90", "…" at bounding box center [395, 208] width 113 height 142
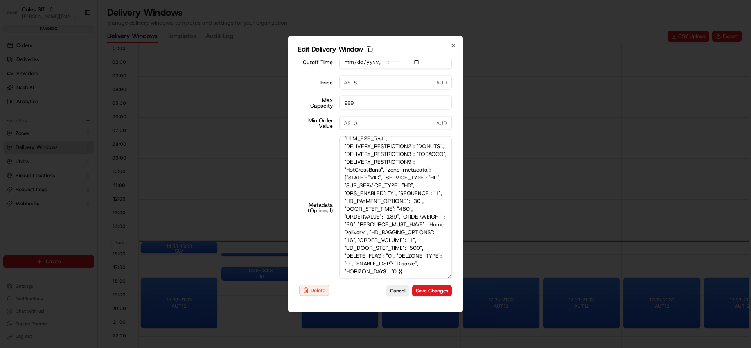
scroll to position [131, 0]
drag, startPoint x: 341, startPoint y: 155, endPoint x: 406, endPoint y: 270, distance: 132.5
click at [406, 270] on textarea "{"WEB_CUTOFF_DATE": "25/08/2025 10:00", "SERVICE_TYPE": "HD", "SHIFT": "L90", "…" at bounding box center [395, 208] width 113 height 142
type input "2025-08-25T10:10"
click at [385, 210] on textarea "{"WEB_CUTOFF_DATE": "25/08/2025 10:00", "SERVICE_TYPE": "HD", "SHIFT": "L90", "…" at bounding box center [395, 208] width 113 height 142
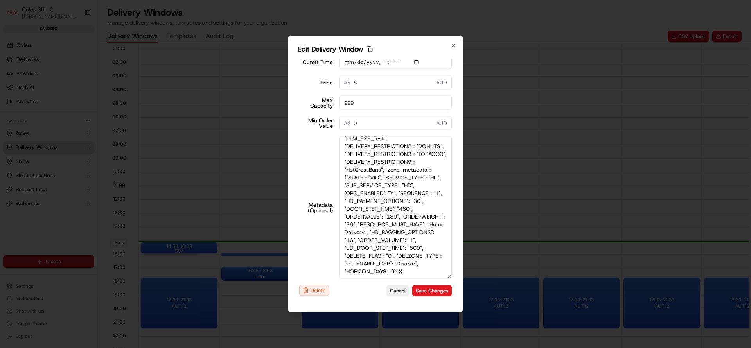
click at [390, 184] on textarea "{"WEB_CUTOFF_DATE": "25/08/2025 10:00", "SERVICE_TYPE": "HD", "SHIFT": "L90", "…" at bounding box center [395, 208] width 113 height 142
drag, startPoint x: 342, startPoint y: 153, endPoint x: 399, endPoint y: 282, distance: 141.0
click at [399, 282] on form "Title L90 Date 2025-08-26 From 16:45 To 18:03 Cutoff Time Price 8 A$ AUD Max Ca…" at bounding box center [376, 181] width 156 height 244
click at [409, 208] on textarea "{"WEB_CUTOFF_DATE": "25/08/2025 10:00", "SERVICE_TYPE": "HD", "SHIFT": "L90", "…" at bounding box center [395, 208] width 113 height 142
click at [453, 44] on icon "button" at bounding box center [453, 46] width 6 height 6
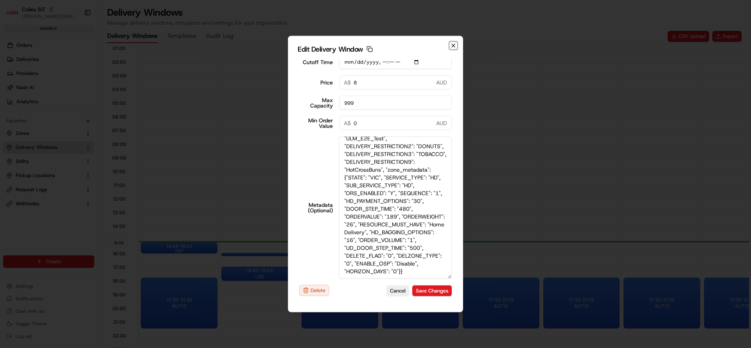
type input "2025-08-20"
type input "15:09"
type input "16:09"
type input "2025-08-25T10:10"
type input "0"
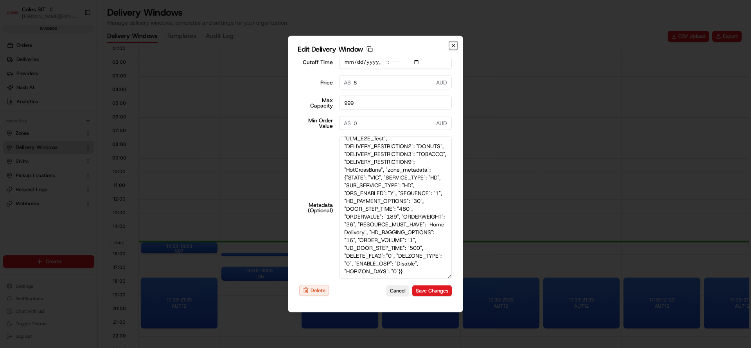
type input "0"
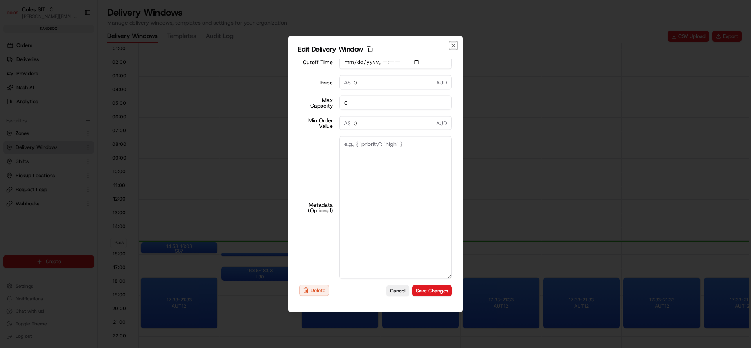
scroll to position [0, 0]
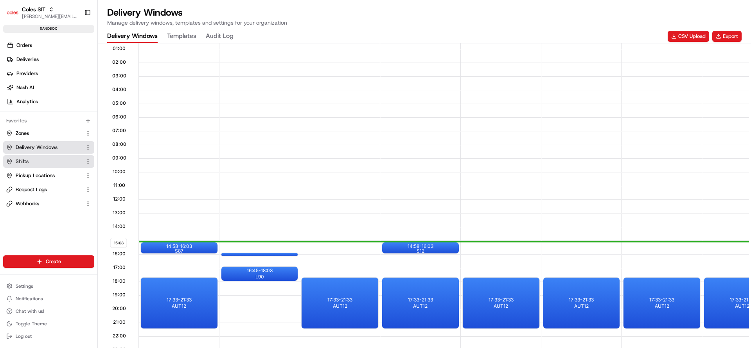
click at [27, 159] on span "Shifts" at bounding box center [22, 161] width 13 height 7
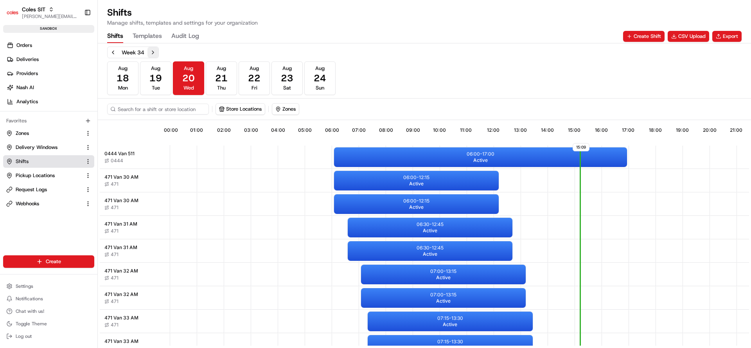
click at [149, 52] on button "Next week" at bounding box center [152, 52] width 11 height 11
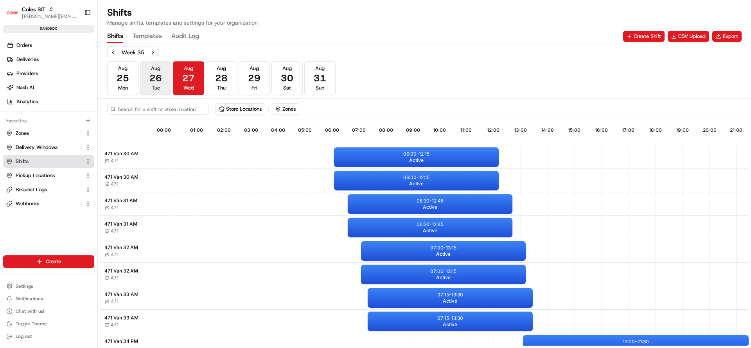
click at [162, 83] on button "Aug 26 Tue" at bounding box center [155, 78] width 31 height 34
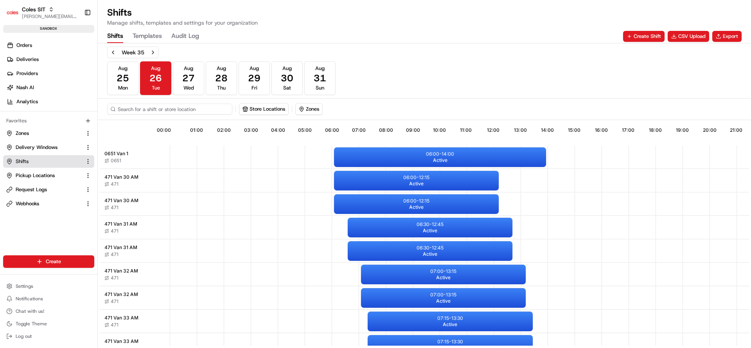
click at [156, 110] on input at bounding box center [169, 109] width 125 height 11
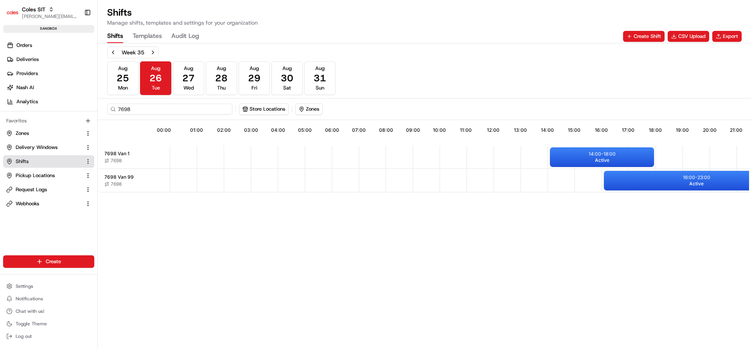
type input "7698"
click at [643, 181] on div "16:00 - 23:00 Active" at bounding box center [696, 181] width 185 height 20
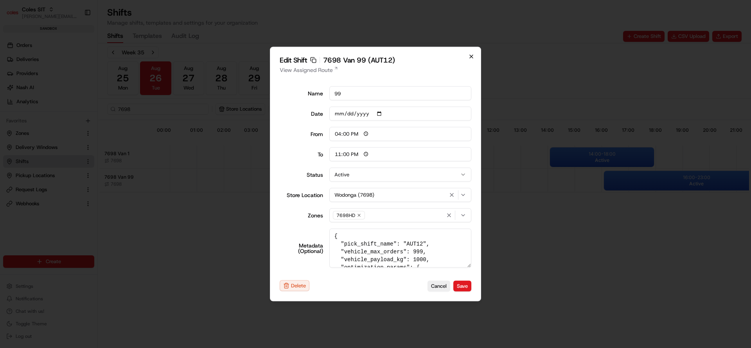
click at [471, 56] on icon "button" at bounding box center [471, 57] width 6 height 6
type input "06:00"
type input "14:00"
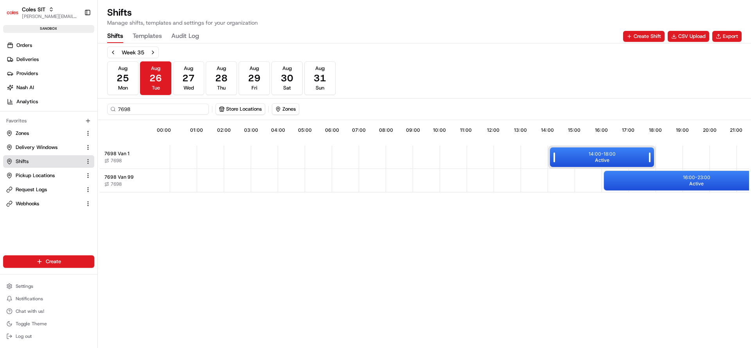
click at [568, 157] on div "14:00 - 18:00 Active" at bounding box center [602, 157] width 104 height 20
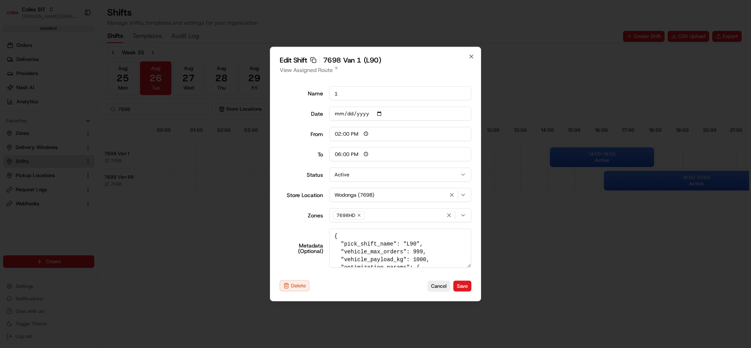
drag, startPoint x: 417, startPoint y: 239, endPoint x: 351, endPoint y: 241, distance: 66.1
click at [351, 241] on textarea "{ "pick_shift_name": "L90", "vehicle_max_orders": 999, "vehicle_payload_kg": 10…" at bounding box center [400, 248] width 142 height 39
click at [319, 133] on div "From" at bounding box center [301, 133] width 43 height 5
click at [329, 133] on input "14:00" at bounding box center [400, 134] width 142 height 14
drag, startPoint x: 285, startPoint y: 197, endPoint x: 320, endPoint y: 196, distance: 35.2
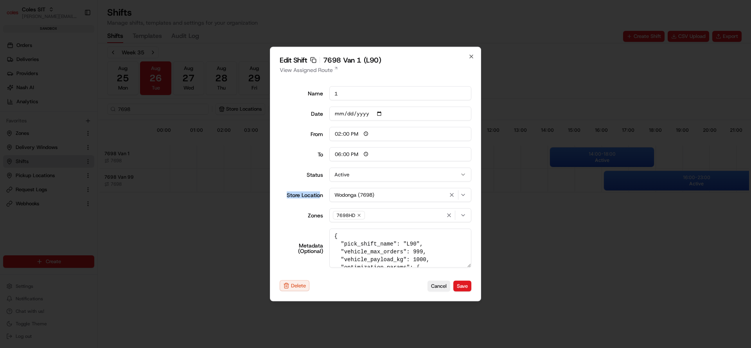
click at [320, 196] on label "Store Location" at bounding box center [301, 194] width 43 height 5
drag, startPoint x: 468, startPoint y: 267, endPoint x: 431, endPoint y: 226, distance: 55.7
click at [473, 274] on div "Edit Shift Copy sft_2GdP3hti3aAPDYZfJoTNZw 7698 Van 1 (L90) View Assigned Route…" at bounding box center [375, 174] width 211 height 255
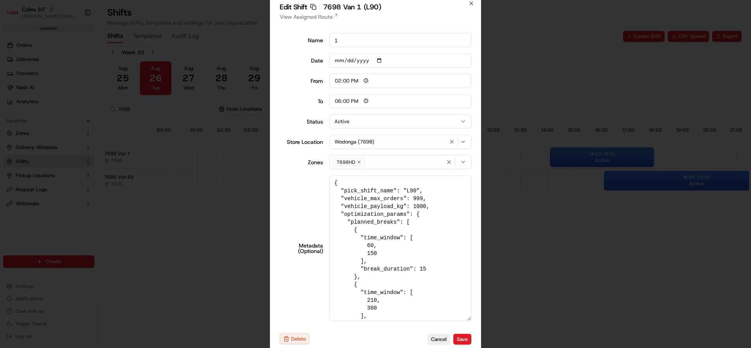
drag, startPoint x: 465, startPoint y: 263, endPoint x: 495, endPoint y: 371, distance: 111.6
click at [495, 348] on html "Coles SIT nirbhay.palsingh@coles.com.au Toggle Sidebar sandbox Orders Deliverie…" at bounding box center [375, 174] width 751 height 348
click at [382, 196] on textarea "{ "pick_shift_name": "L90", "vehicle_max_orders": 999, "vehicle_payload_kg": 10…" at bounding box center [400, 248] width 142 height 147
drag, startPoint x: 343, startPoint y: 197, endPoint x: 369, endPoint y: 234, distance: 44.8
click at [369, 234] on textarea "{ "pick_shift_name": "L90", "vehicle_max_orders": 999, "vehicle_payload_kg": 10…" at bounding box center [400, 248] width 142 height 147
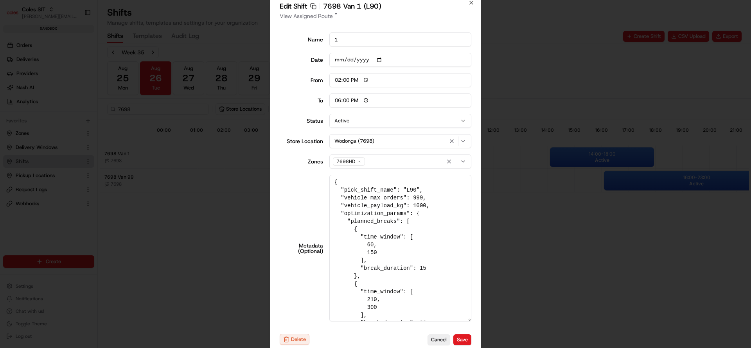
click at [409, 212] on textarea "{ "pick_shift_name": "L90", "vehicle_max_orders": 999, "vehicle_payload_kg": 10…" at bounding box center [400, 248] width 142 height 147
click at [403, 196] on textarea "{ "pick_shift_name": "L90", "vehicle_max_orders": 999, "vehicle_payload_kg": 10…" at bounding box center [400, 248] width 142 height 147
click at [395, 208] on textarea "{ "pick_shift_name": "L90", "vehicle_max_orders": 999, "vehicle_payload_kg": 10…" at bounding box center [400, 248] width 142 height 147
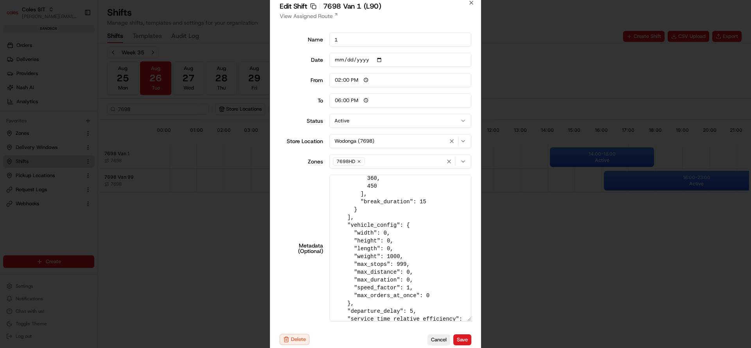
scroll to position [252, 0]
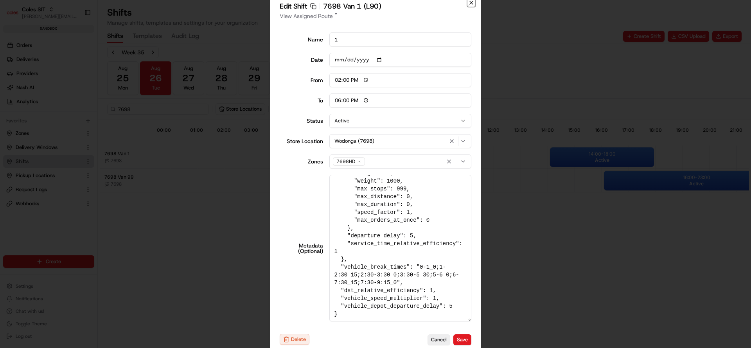
click at [469, 4] on icon "button" at bounding box center [471, 3] width 6 height 6
type input "06:00"
type input "14:00"
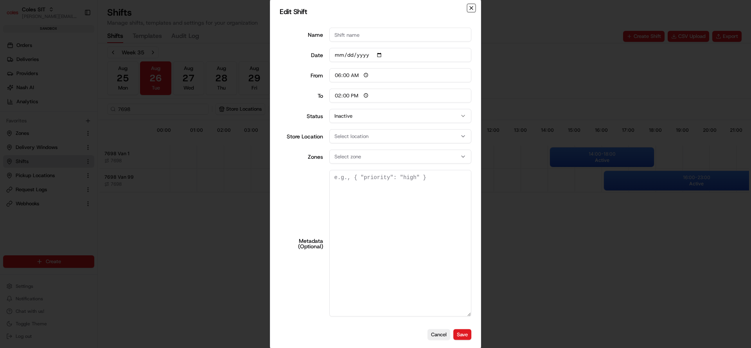
scroll to position [0, 0]
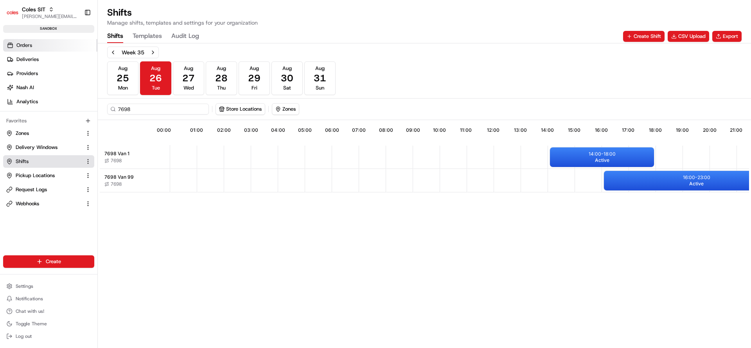
click at [27, 45] on span "Orders" at bounding box center [24, 45] width 16 height 7
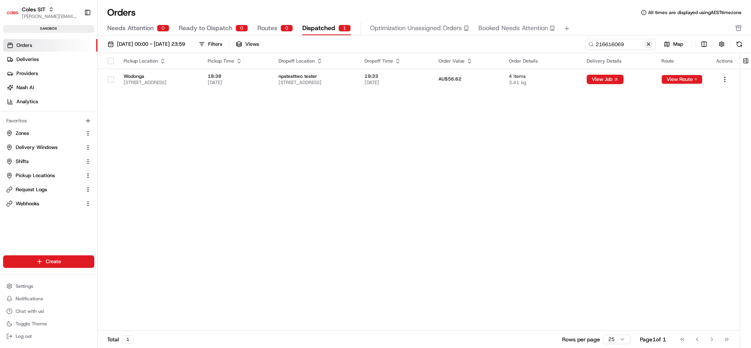
click at [649, 47] on button at bounding box center [649, 44] width 8 height 8
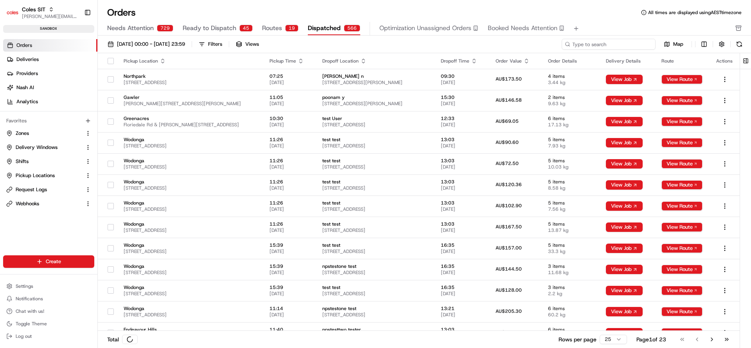
click at [634, 44] on input at bounding box center [609, 44] width 94 height 11
paste input "216639128"
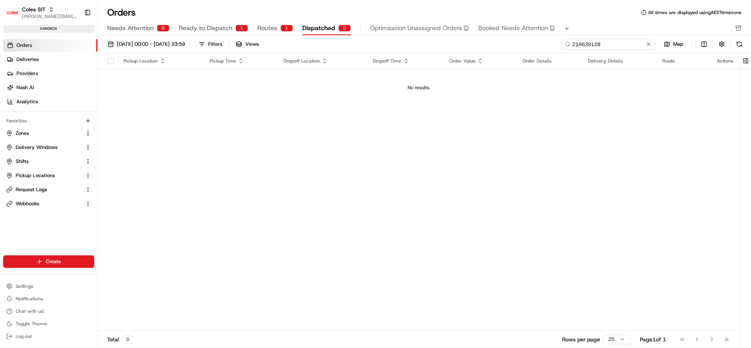
type input "216639128"
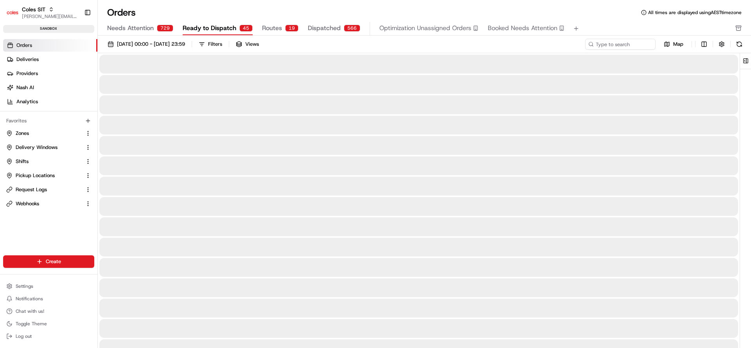
click at [203, 29] on span "Ready to Dispatch" at bounding box center [210, 27] width 54 height 9
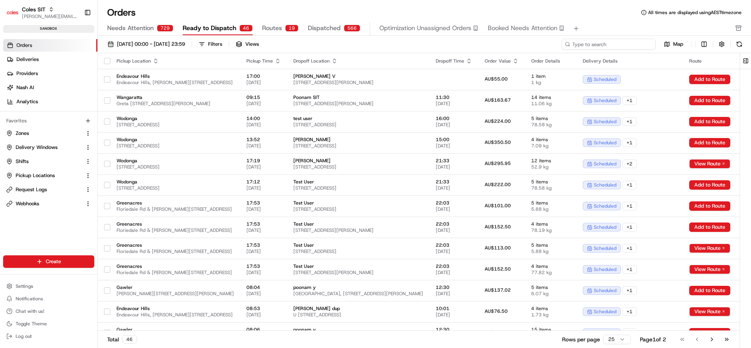
click at [610, 48] on input at bounding box center [609, 44] width 94 height 11
paste input "216639128"
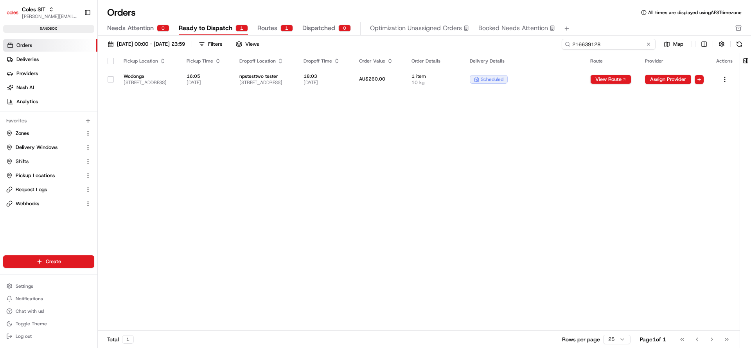
type input "216639128"
click at [406, 86] on td "AU$260.00" at bounding box center [379, 79] width 53 height 21
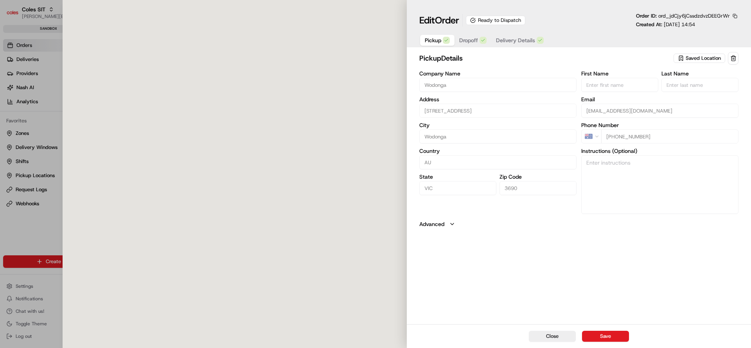
type input "[STREET_ADDRESS]"
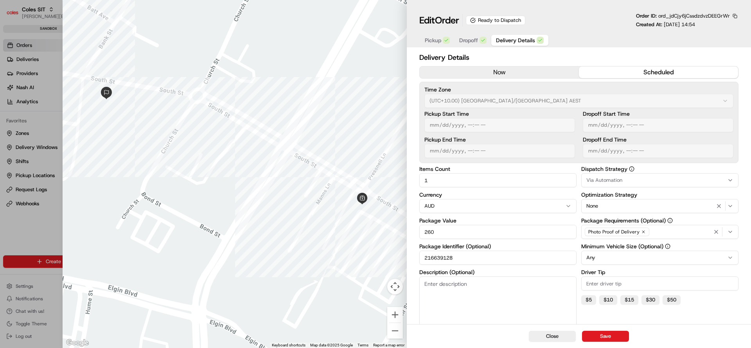
click at [503, 37] on span "Delivery Details" at bounding box center [515, 40] width 39 height 8
click at [124, 182] on div at bounding box center [235, 174] width 344 height 348
click at [544, 337] on button "Close" at bounding box center [552, 336] width 47 height 11
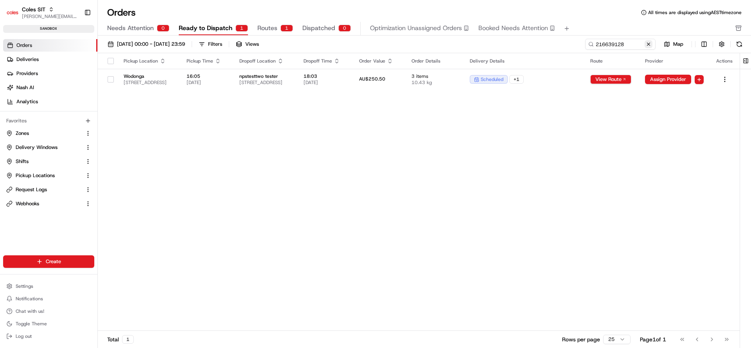
click at [650, 40] on button at bounding box center [649, 44] width 8 height 8
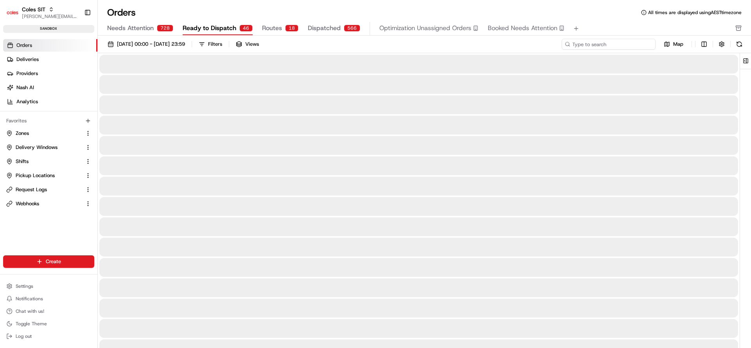
click at [618, 41] on input at bounding box center [609, 44] width 94 height 11
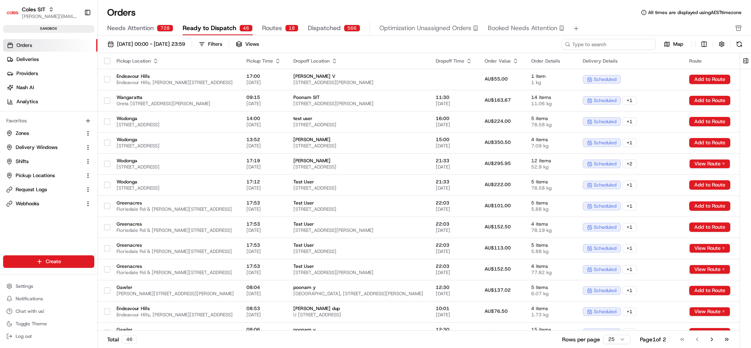
paste input "216639128"
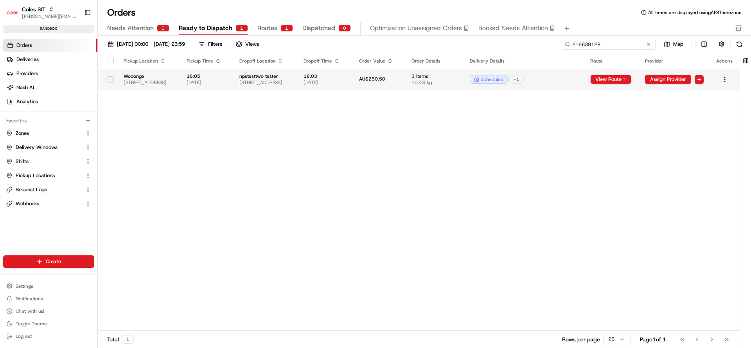
type input "216639128"
click at [291, 85] on span "[STREET_ADDRESS]" at bounding box center [265, 82] width 52 height 6
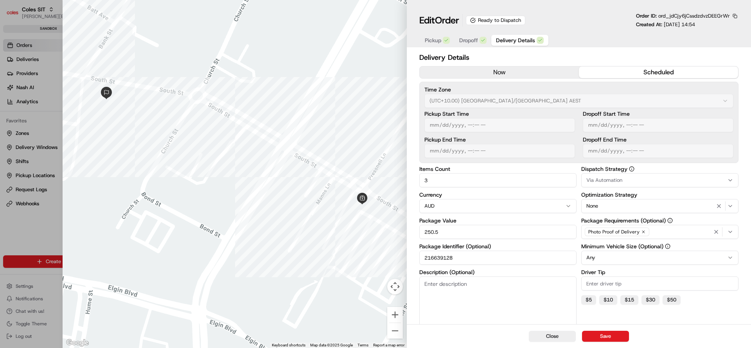
click at [472, 48] on div "Edit Order Ready to Dispatch Order ID: ord_jdCjy6jCssdzdvzDEEGrWr Created At: 0…" at bounding box center [579, 25] width 344 height 50
click at [470, 41] on span "Dropoff" at bounding box center [468, 40] width 19 height 8
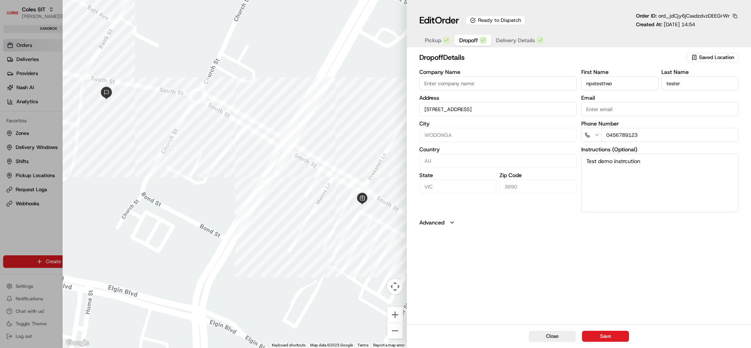
drag, startPoint x: 588, startPoint y: 161, endPoint x: 653, endPoint y: 163, distance: 65.0
click at [653, 163] on textarea "Test demo instrcution" at bounding box center [659, 183] width 157 height 59
drag, startPoint x: 528, startPoint y: 111, endPoint x: 420, endPoint y: 109, distance: 108.4
click at [420, 109] on input "[STREET_ADDRESS]" at bounding box center [497, 109] width 157 height 14
click at [513, 41] on span "Delivery Details" at bounding box center [515, 40] width 39 height 8
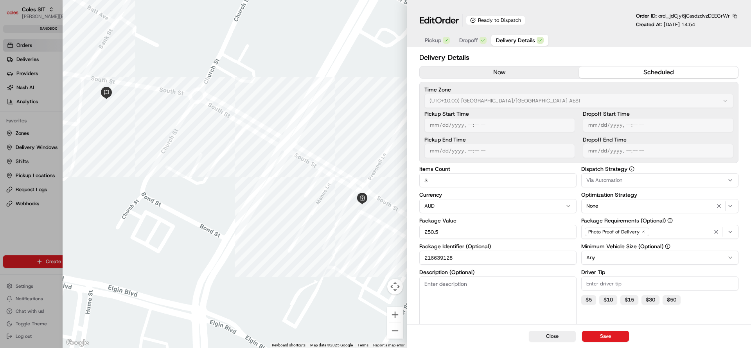
scroll to position [59, 0]
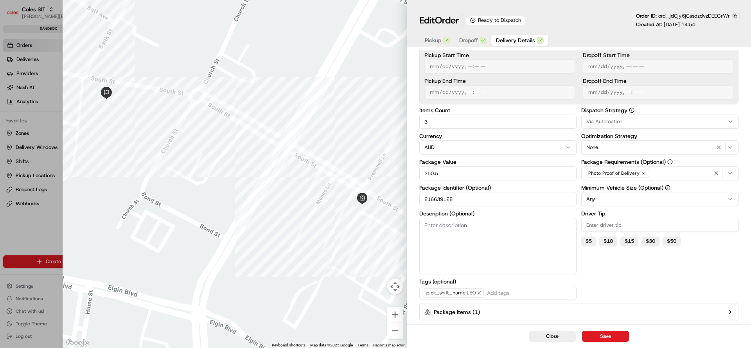
drag, startPoint x: 455, startPoint y: 202, endPoint x: 423, endPoint y: 200, distance: 31.7
click at [423, 200] on input "216639128" at bounding box center [497, 199] width 157 height 14
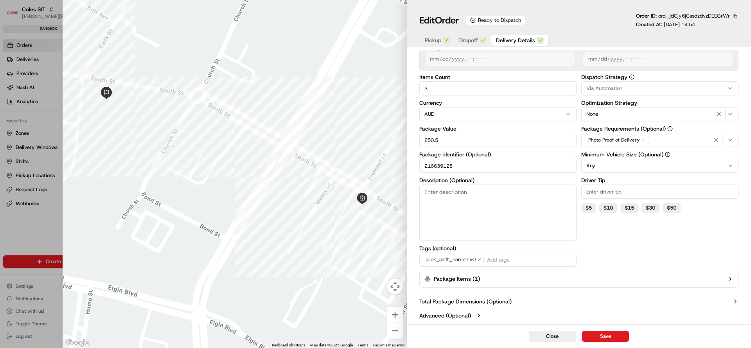
scroll to position [0, 0]
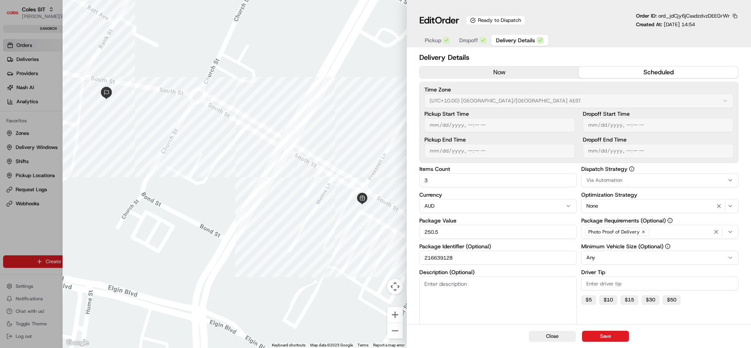
drag, startPoint x: 435, startPoint y: 179, endPoint x: 406, endPoint y: 179, distance: 28.9
click at [406, 179] on div "Close ← Move left → Move right ↑ Move up ↓ Move down + Zoom in - Zoom out Home …" at bounding box center [407, 174] width 688 height 348
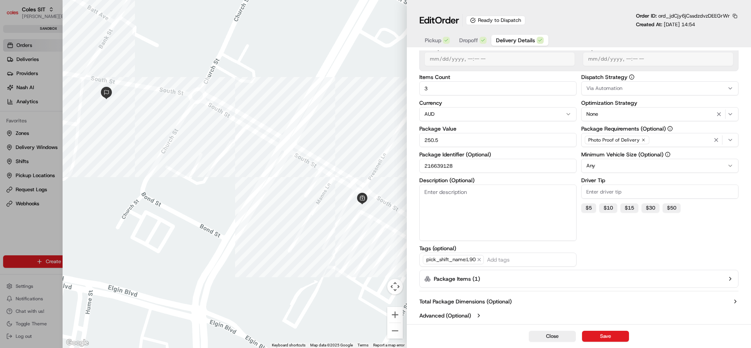
click at [727, 279] on icon "button" at bounding box center [730, 279] width 6 height 6
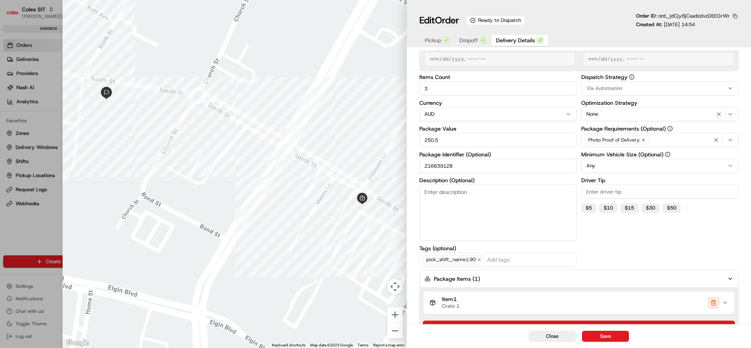
scroll to position [142, 0]
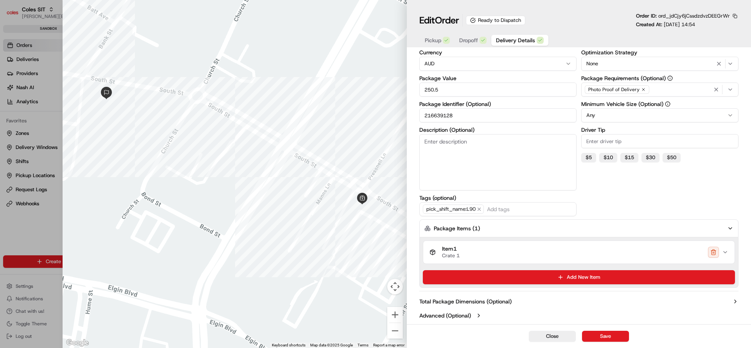
click at [728, 254] on icon "button" at bounding box center [725, 252] width 6 height 6
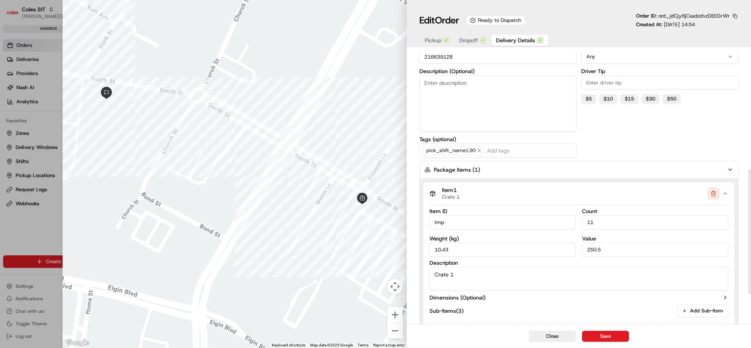
scroll to position [318, 0]
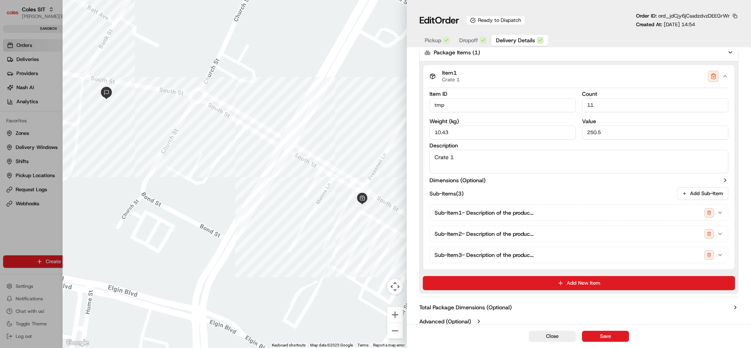
drag, startPoint x: 604, startPoint y: 98, endPoint x: 583, endPoint y: 110, distance: 24.0
click at [583, 110] on input "11" at bounding box center [655, 105] width 146 height 14
click at [578, 212] on div "Sub-Item 1 - Description of the produc..." at bounding box center [576, 212] width 282 height 9
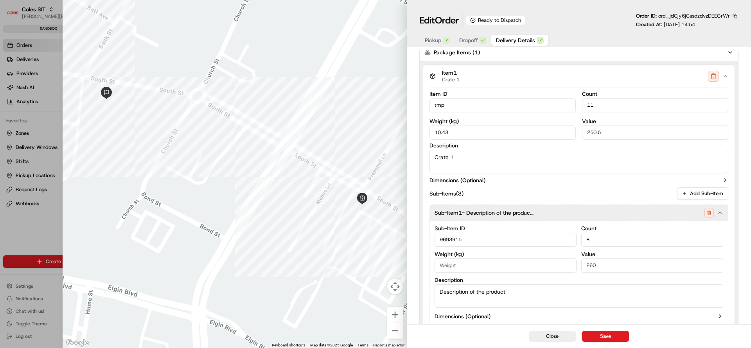
scroll to position [429, 0]
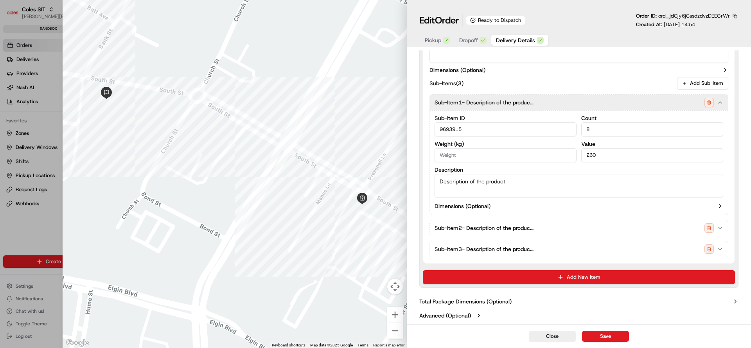
click at [459, 128] on input "9693915" at bounding box center [506, 129] width 142 height 14
click at [515, 234] on button "Sub-Item 2 - Description of the produc..." at bounding box center [579, 228] width 298 height 16
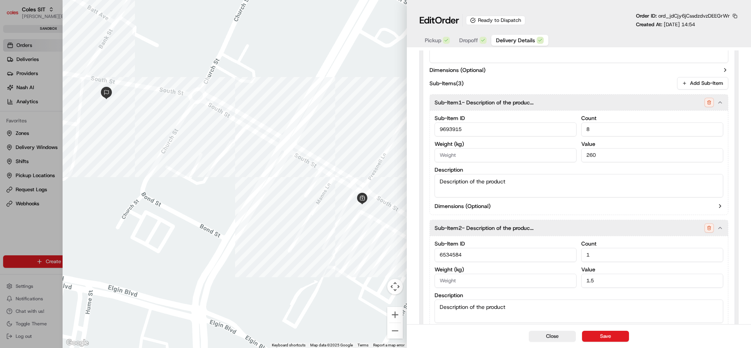
scroll to position [533, 0]
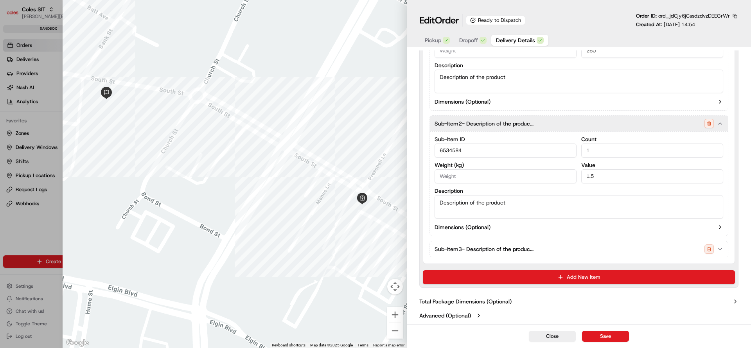
click at [534, 251] on span "Sub-Item 3 - Description of the produc..." at bounding box center [484, 249] width 99 height 8
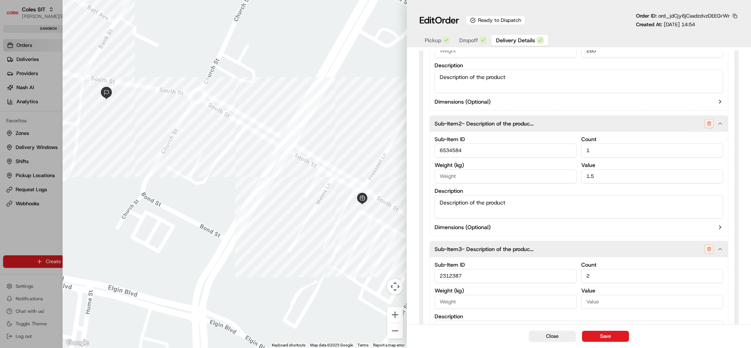
scroll to position [638, 0]
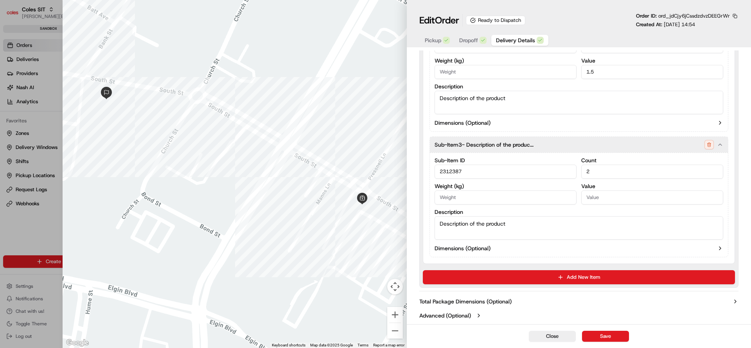
click at [455, 169] on input "2312387" at bounding box center [506, 172] width 142 height 14
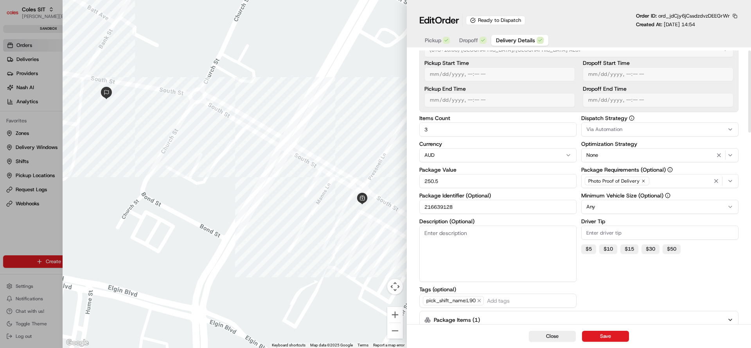
scroll to position [0, 0]
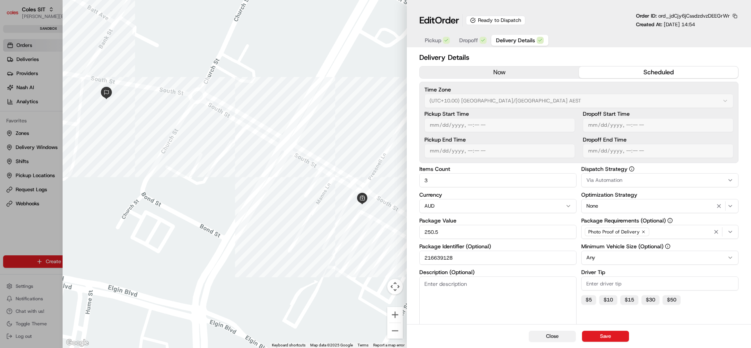
click at [557, 339] on button "Close" at bounding box center [552, 336] width 47 height 11
type input "1"
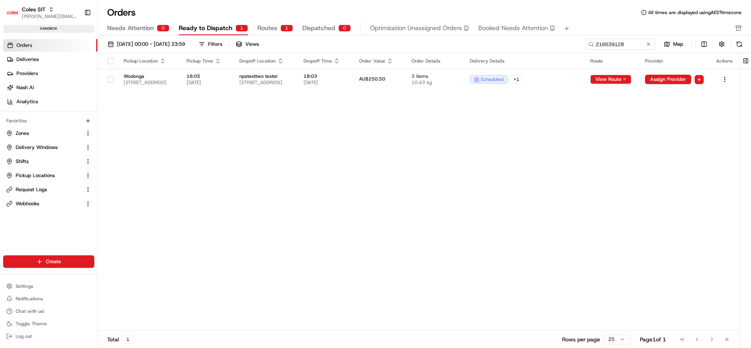
click at [266, 30] on span "Routes" at bounding box center [267, 27] width 20 height 9
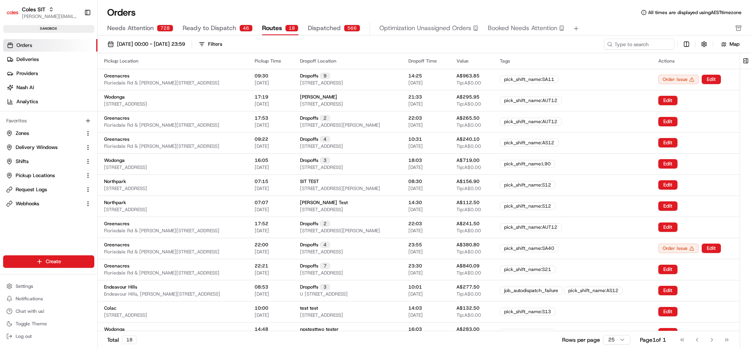
click at [226, 31] on span "Ready to Dispatch" at bounding box center [210, 27] width 54 height 9
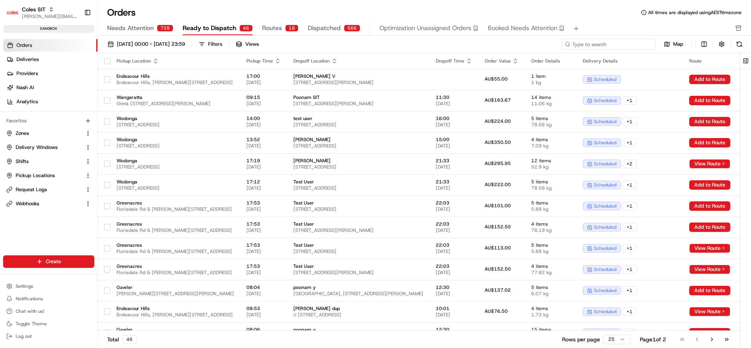
click at [629, 45] on input at bounding box center [609, 44] width 94 height 11
paste input "216639128"
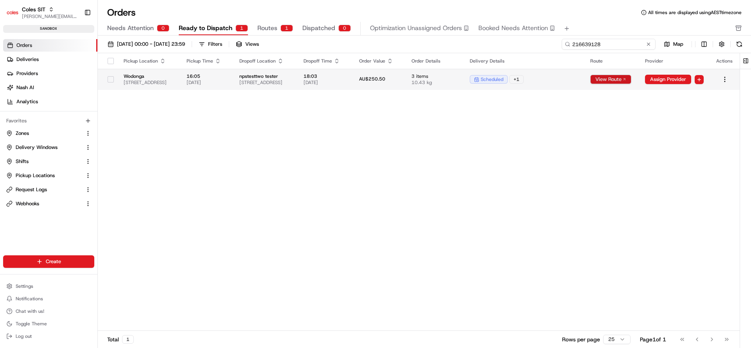
type input "216639128"
click at [631, 77] on button "View Route" at bounding box center [610, 79] width 41 height 9
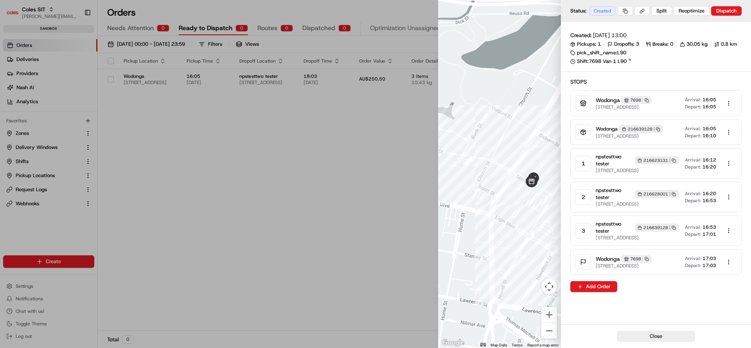
click at [661, 232] on div "216639128 Copy 216639128" at bounding box center [657, 228] width 44 height 8
click at [622, 63] on link "Shift: 7698 Van 1 L90" at bounding box center [655, 61] width 171 height 7
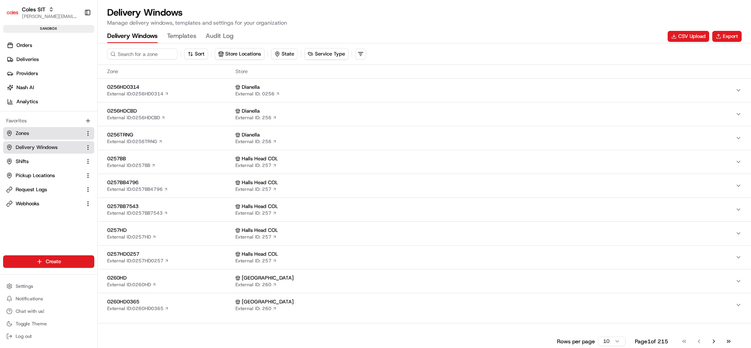
click at [41, 130] on link "Zones" at bounding box center [43, 133] width 75 height 7
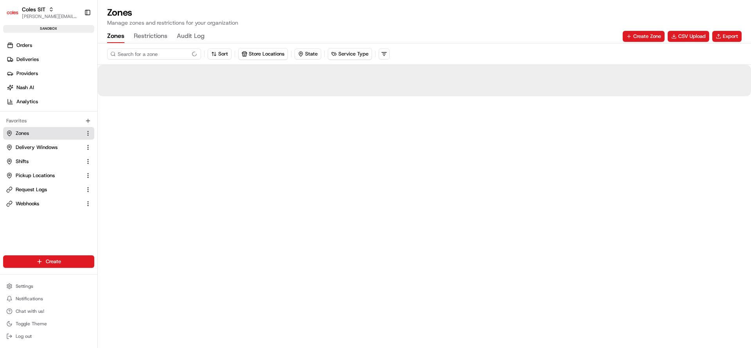
click at [155, 57] on input at bounding box center [154, 54] width 94 height 11
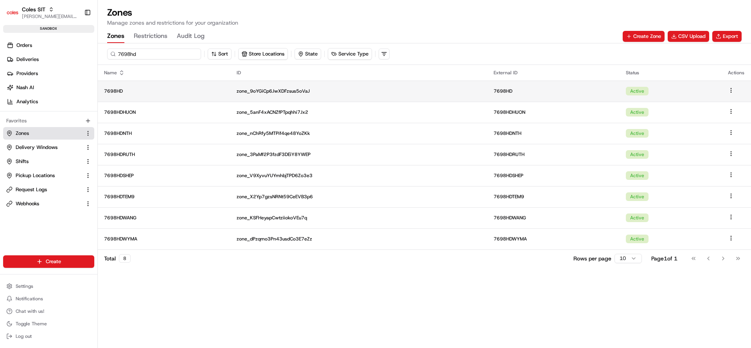
type input "7698hd"
click at [169, 91] on p "7698HD" at bounding box center [164, 91] width 120 height 6
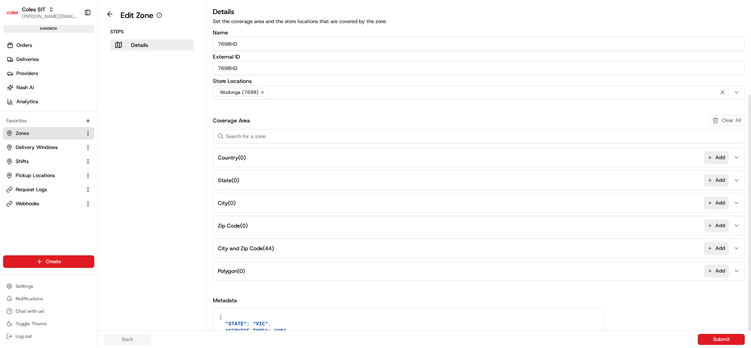
scroll to position [130, 0]
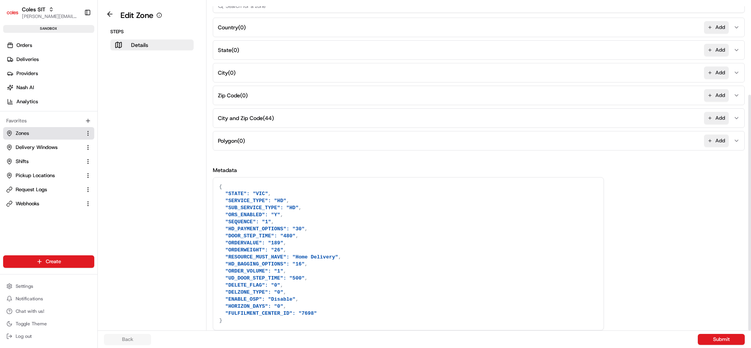
drag, startPoint x: 221, startPoint y: 194, endPoint x: 245, endPoint y: 327, distance: 134.5
click at [245, 327] on textarea "{ "STATE": "VIC", "SERVICE_TYPE": "HD", "SUB_SERVICE_TYPE": "HD", "ORS_ENABLED"…" at bounding box center [408, 254] width 390 height 153
click at [352, 221] on textarea "{ "STATE": "VIC", "SERVICE_TYPE": "HD", "SUB_SERVICE_TYPE": "HD", "ORS_ENABLED"…" at bounding box center [408, 254] width 390 height 153
click at [45, 148] on span "Delivery Windows" at bounding box center [37, 147] width 42 height 7
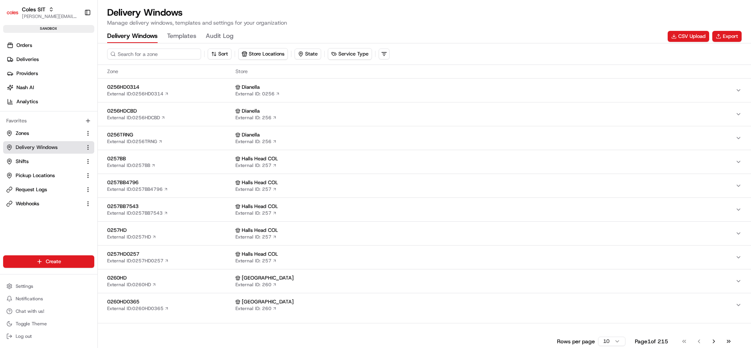
click at [148, 53] on input at bounding box center [154, 54] width 94 height 11
type input "7698"
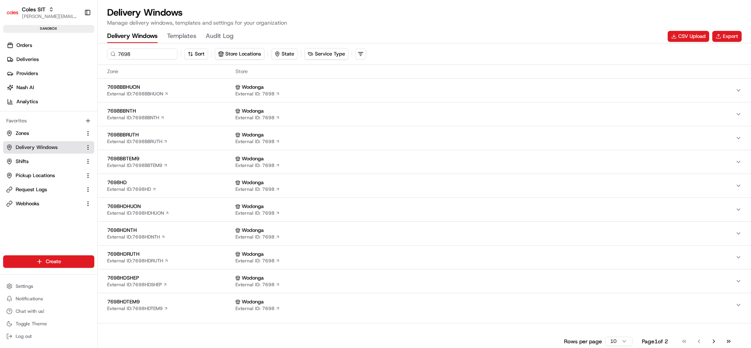
click at [162, 184] on span "7698HD" at bounding box center [169, 182] width 125 height 7
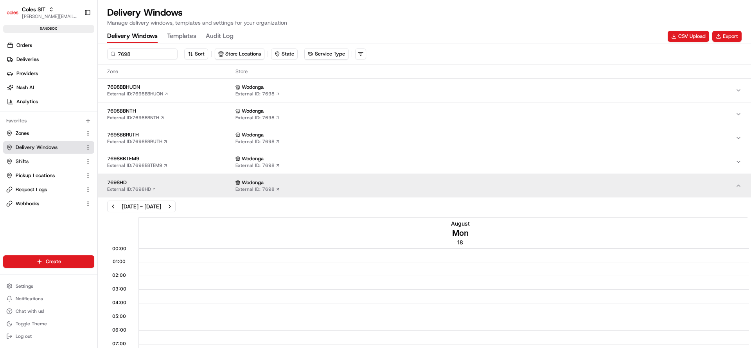
scroll to position [0, 0]
click at [175, 205] on button "Next week" at bounding box center [169, 206] width 11 height 11
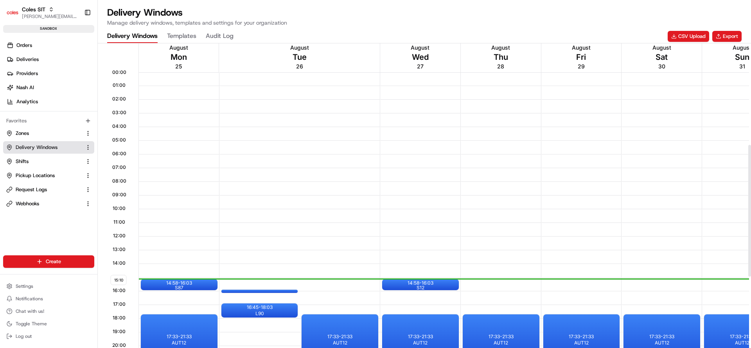
scroll to position [235, 0]
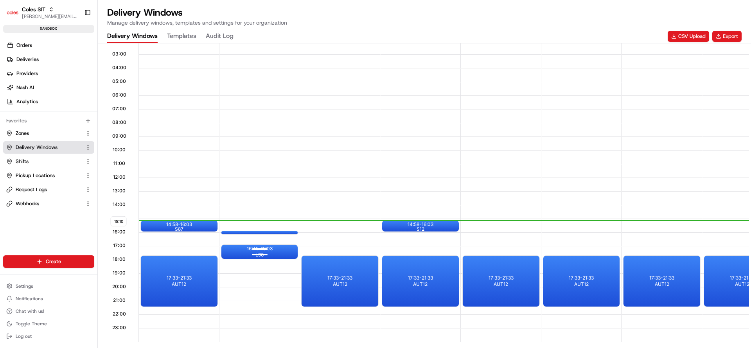
click at [245, 253] on div at bounding box center [259, 254] width 31 height 10
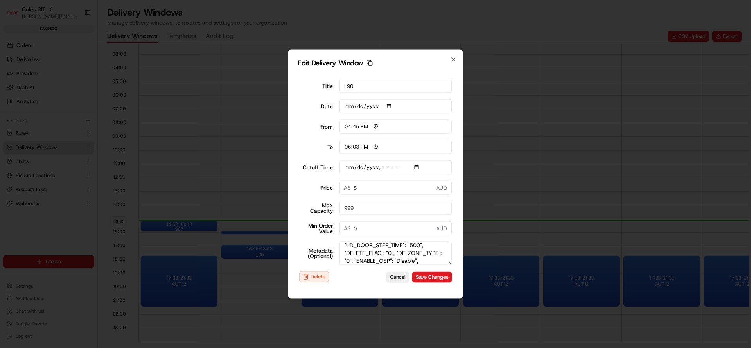
scroll to position [59, 0]
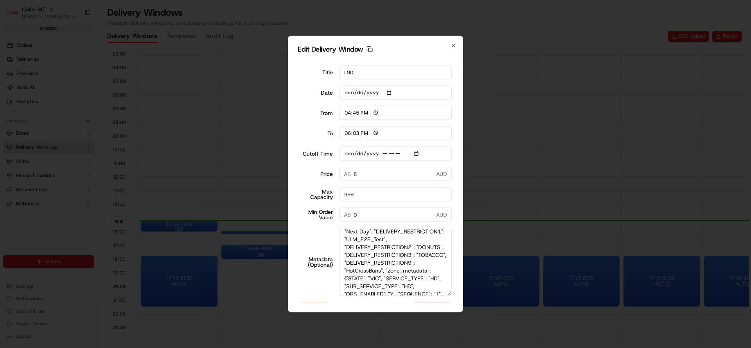
drag, startPoint x: 449, startPoint y: 261, endPoint x: 453, endPoint y: 323, distance: 61.9
click at [453, 323] on body "Coles SIT nirbhay.palsingh@coles.com.au Toggle Sidebar sandbox Orders Deliverie…" at bounding box center [375, 174] width 751 height 348
drag, startPoint x: 319, startPoint y: 112, endPoint x: 336, endPoint y: 119, distance: 18.8
click at [336, 119] on div "From 16:45" at bounding box center [375, 113] width 153 height 14
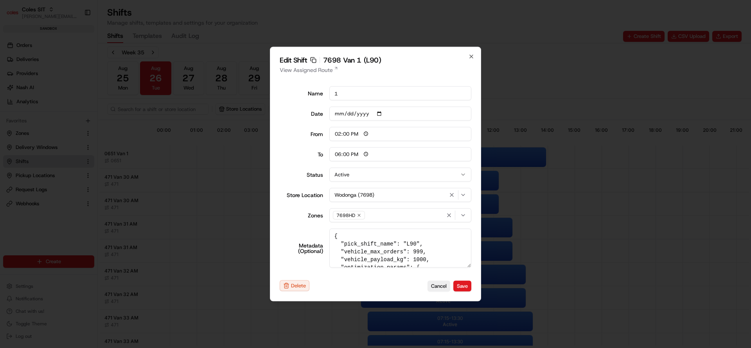
click at [391, 62] on h2 "Edit Shift Copy sft_2GdP3hti3aAPDYZfJoTNZw 7698 Van 1 (L90)" at bounding box center [376, 60] width 192 height 7
click at [324, 66] on link "View Assigned Route" at bounding box center [376, 70] width 192 height 8
